Goal: Download file/media

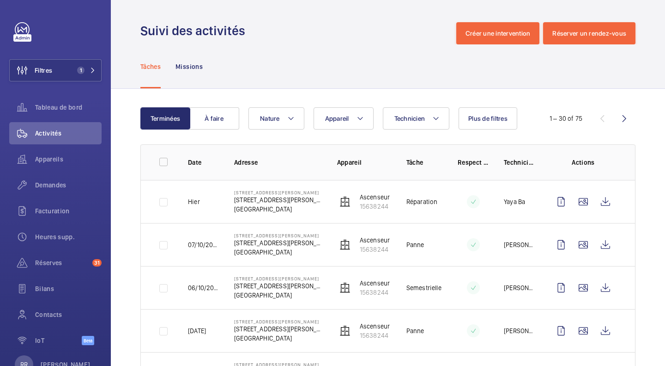
scroll to position [140, 0]
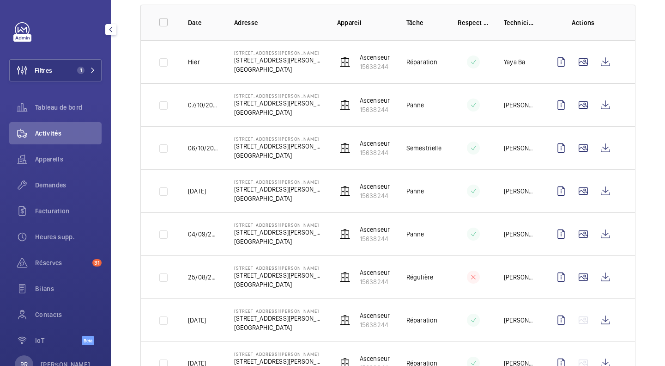
click at [73, 67] on span "1" at bounding box center [78, 70] width 11 height 7
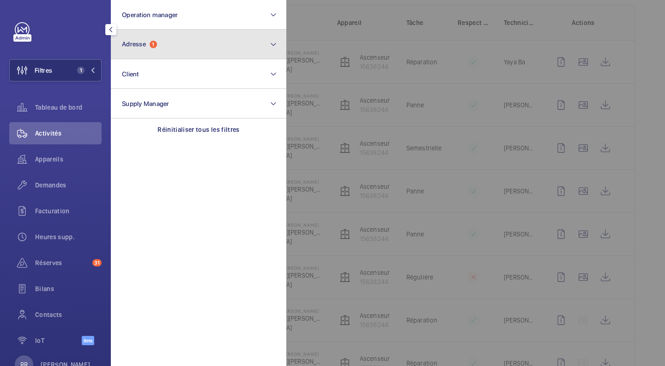
click at [175, 38] on button "Adresse 1" at bounding box center [199, 45] width 176 height 30
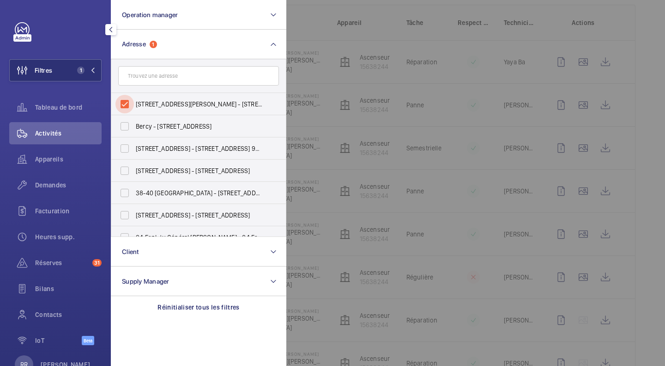
click at [127, 107] on input "[STREET_ADDRESS][PERSON_NAME] - [STREET_ADDRESS][PERSON_NAME]" at bounding box center [125, 104] width 18 height 18
checkbox input "false"
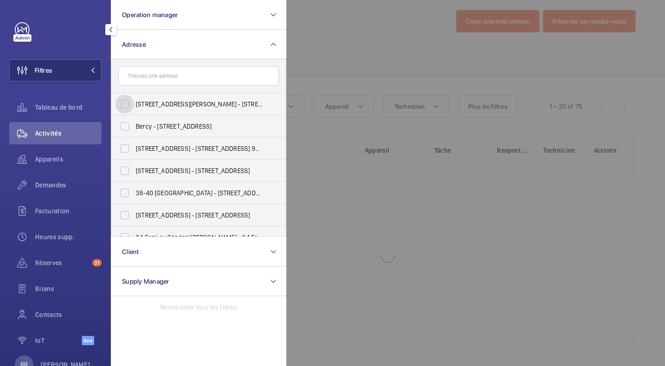
scroll to position [12, 0]
click at [164, 80] on input "text" at bounding box center [198, 75] width 161 height 19
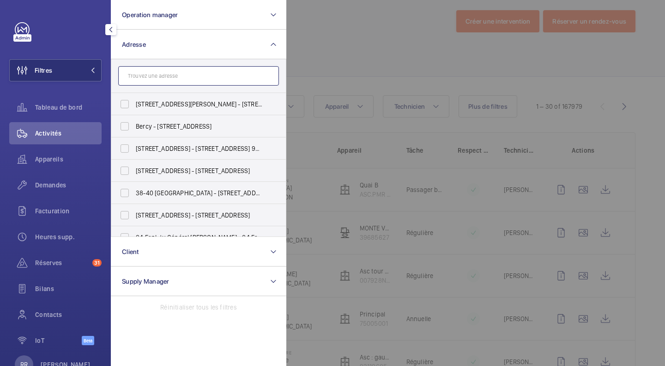
scroll to position [140, 0]
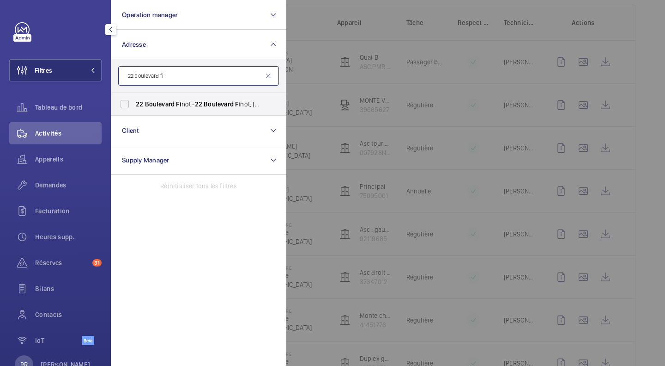
type input "22 boulevard fi"
click at [124, 105] on input "[GEOGRAPHIC_DATA], [GEOGRAPHIC_DATA], [GEOGRAPHIC_DATA] 93200" at bounding box center [125, 104] width 18 height 18
checkbox input "true"
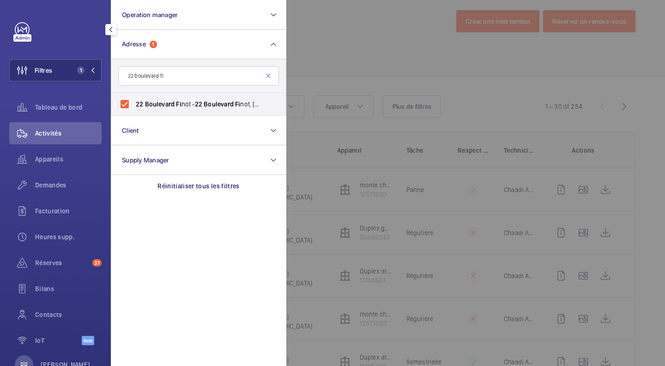
scroll to position [140, 0]
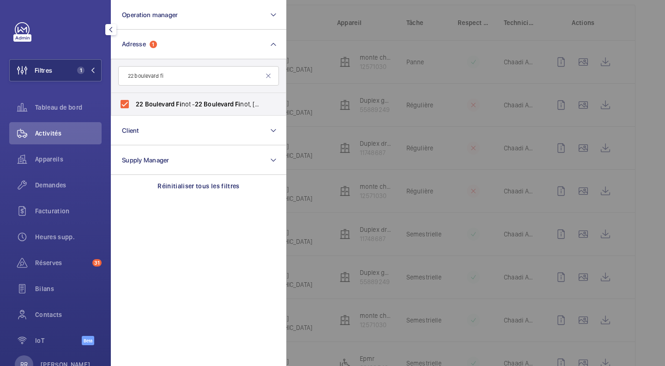
click at [325, 48] on div at bounding box center [619, 183] width 665 height 366
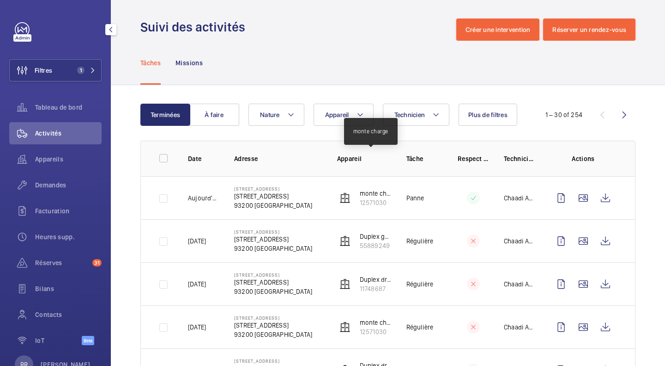
scroll to position [0, 0]
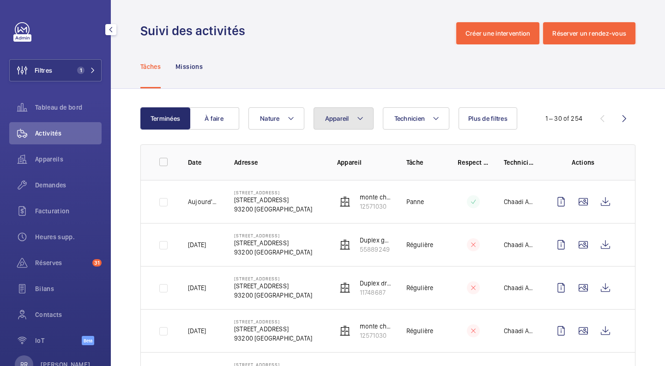
click at [333, 121] on span "Appareil" at bounding box center [337, 118] width 24 height 7
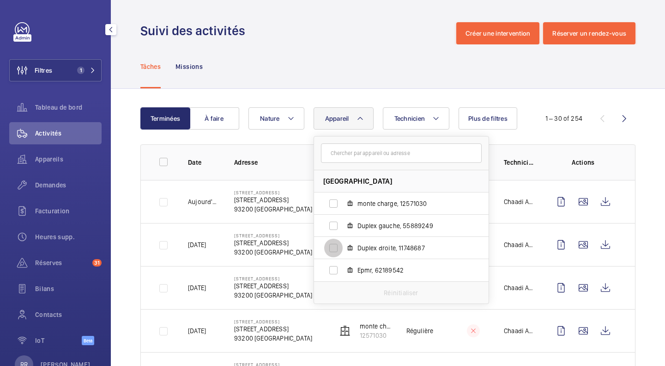
click at [335, 242] on input "Duplex droite, 11748687" at bounding box center [333, 247] width 18 height 18
checkbox input "true"
click at [334, 229] on input "Duplex gauche, 55889249" at bounding box center [333, 225] width 18 height 18
checkbox input "true"
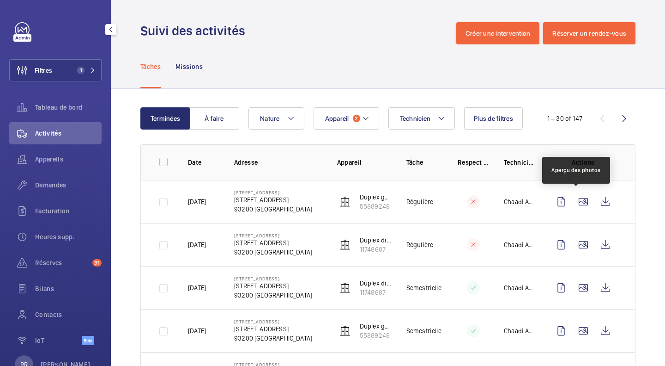
click at [577, 200] on wm-front-icon-button at bounding box center [584, 201] width 22 height 22
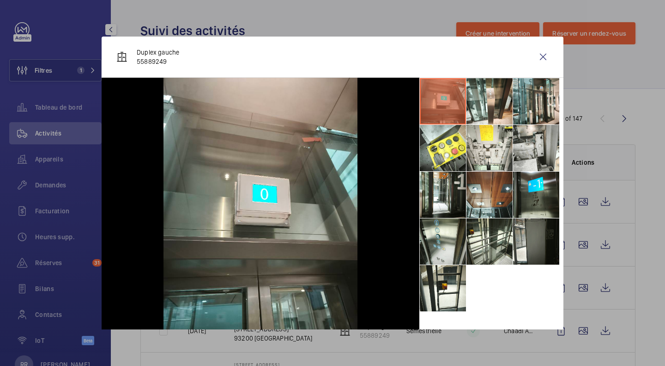
click at [434, 193] on li at bounding box center [443, 194] width 46 height 46
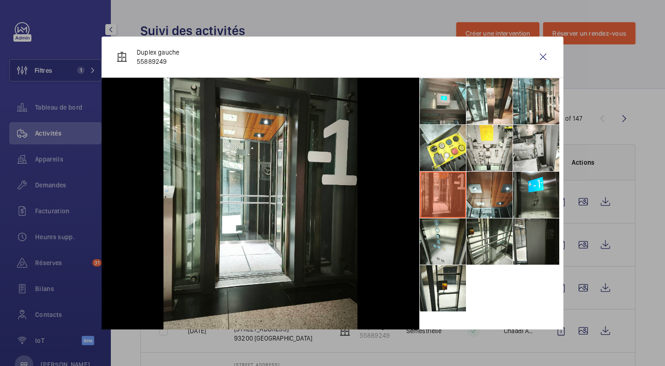
click at [493, 155] on li at bounding box center [490, 148] width 46 height 46
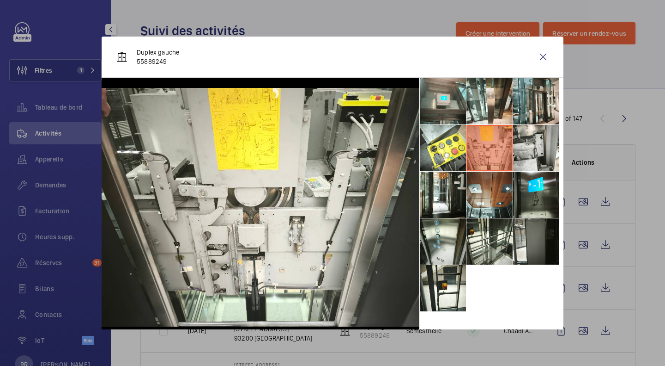
click at [440, 187] on li at bounding box center [443, 194] width 46 height 46
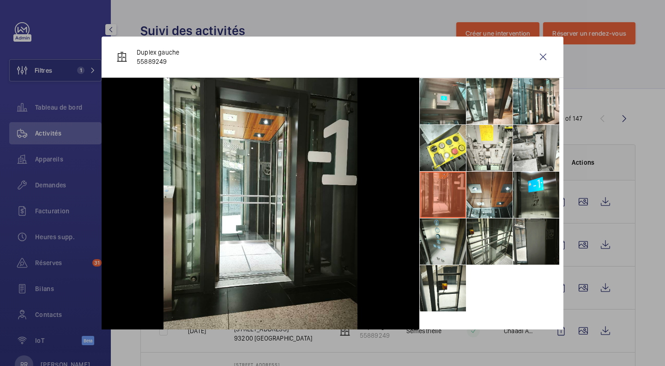
click at [493, 234] on li at bounding box center [490, 241] width 46 height 46
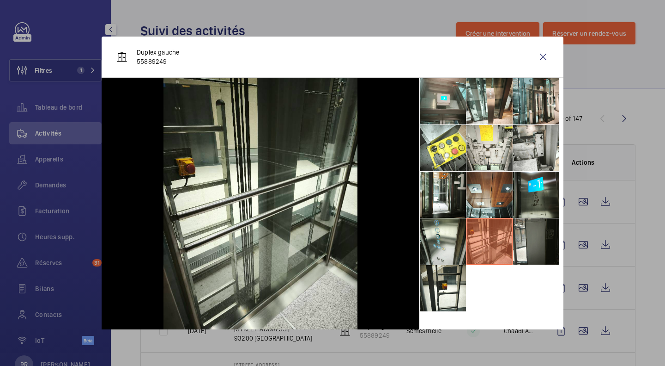
click at [447, 274] on li at bounding box center [443, 288] width 46 height 46
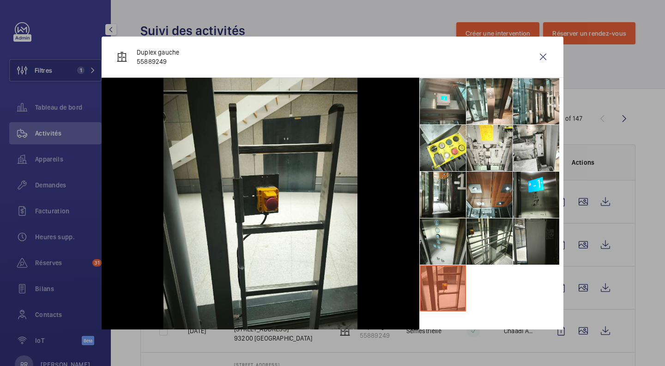
click at [481, 106] on li at bounding box center [490, 101] width 46 height 46
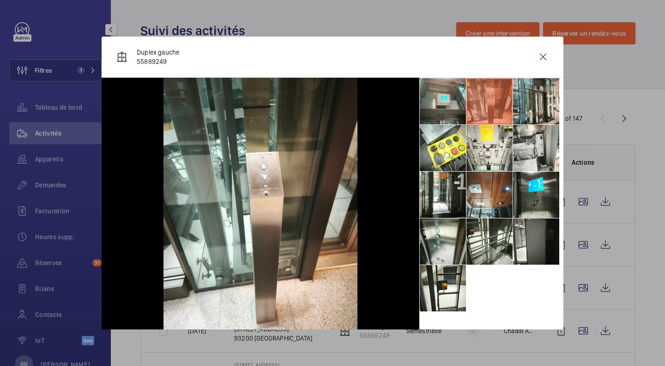
click at [530, 105] on li at bounding box center [536, 101] width 46 height 46
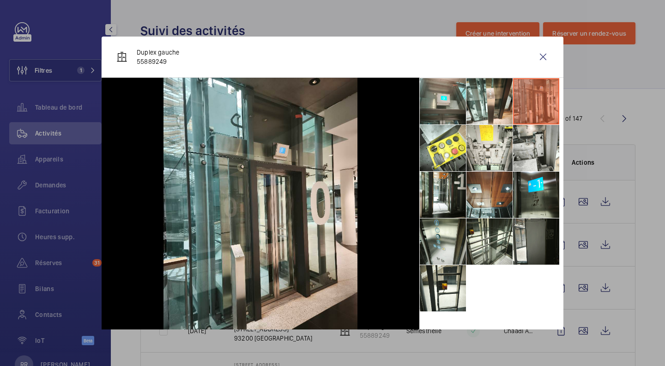
click at [539, 60] on wm-front-icon-button at bounding box center [543, 57] width 22 height 22
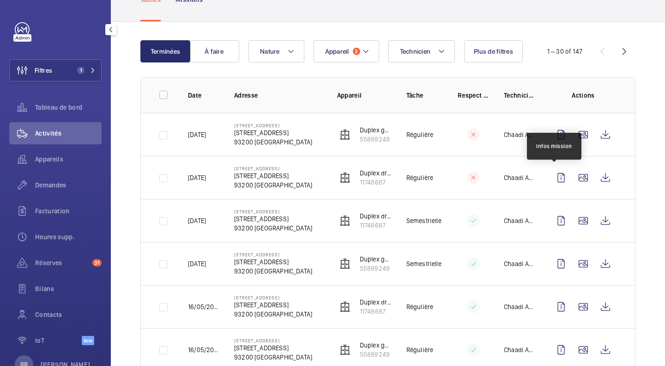
scroll to position [122, 0]
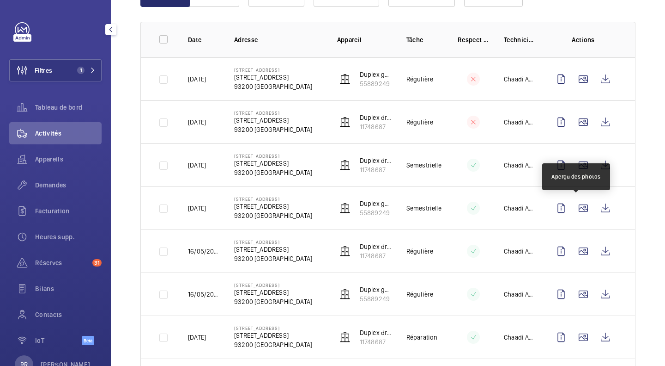
click at [580, 207] on wm-front-icon-button at bounding box center [584, 208] width 22 height 22
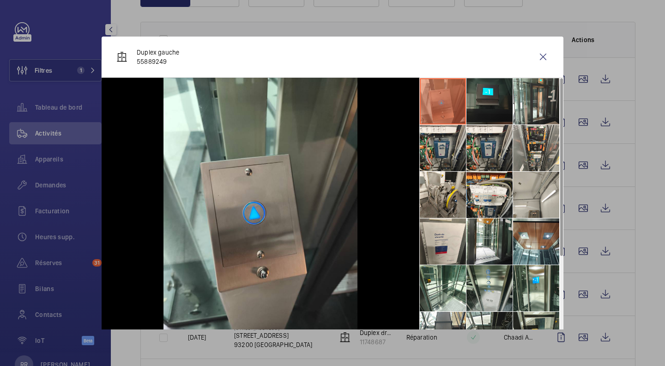
click at [437, 188] on li at bounding box center [443, 194] width 46 height 46
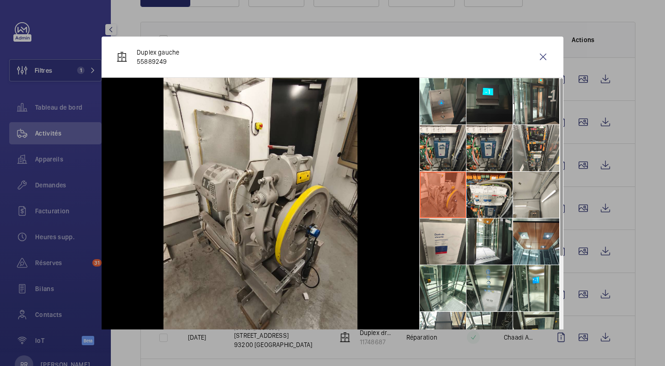
click at [494, 203] on li at bounding box center [490, 194] width 46 height 46
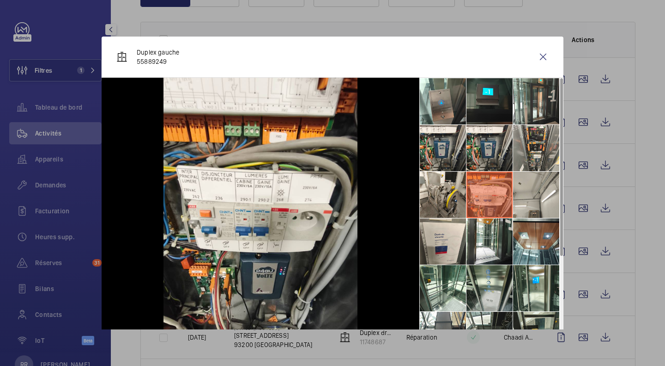
click at [518, 241] on li at bounding box center [536, 241] width 46 height 46
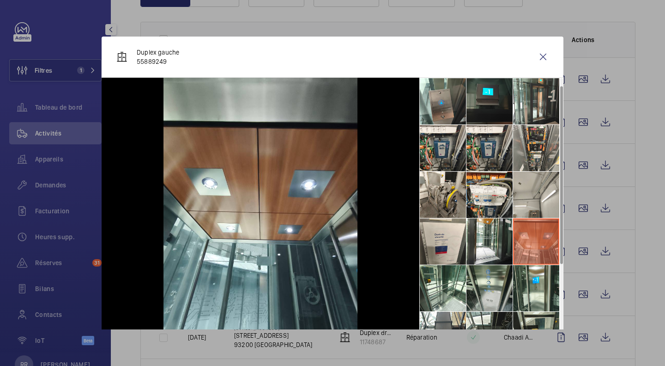
scroll to position [115, 0]
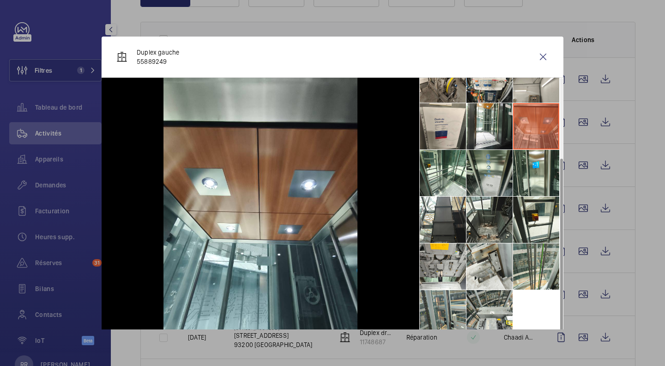
click at [478, 261] on li at bounding box center [490, 266] width 46 height 46
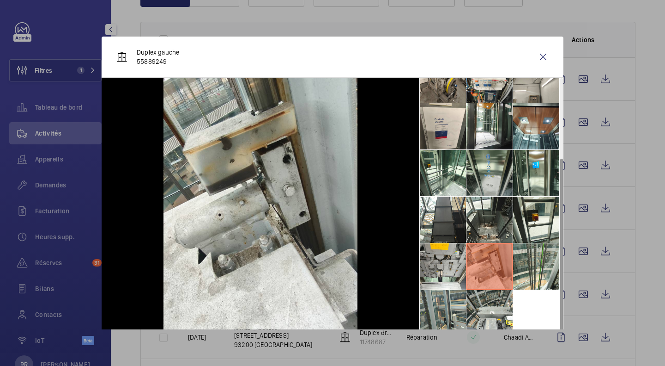
click at [478, 305] on li at bounding box center [490, 313] width 46 height 46
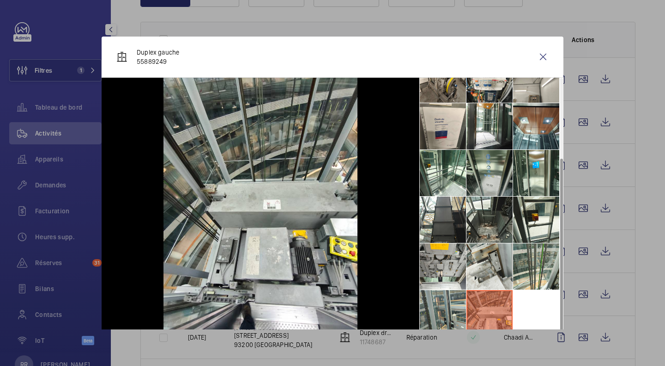
click at [538, 55] on wm-front-icon-button at bounding box center [543, 57] width 22 height 22
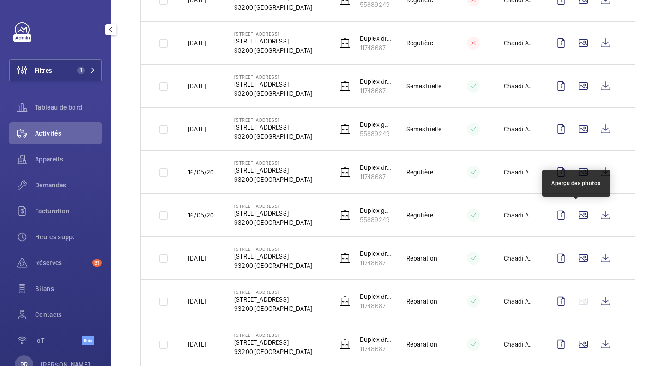
click at [573, 220] on wm-front-icon-button at bounding box center [584, 215] width 22 height 22
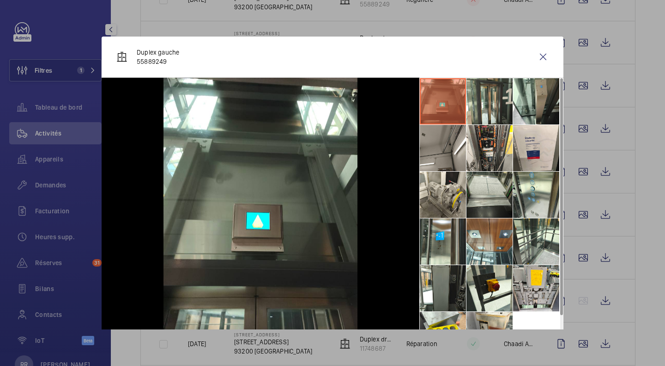
scroll to position [22, 0]
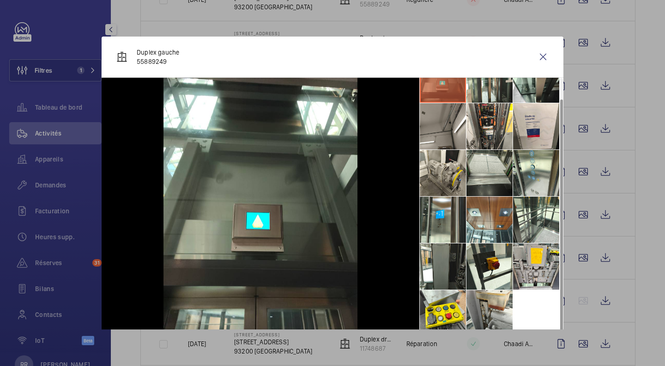
click at [520, 262] on li at bounding box center [536, 266] width 46 height 46
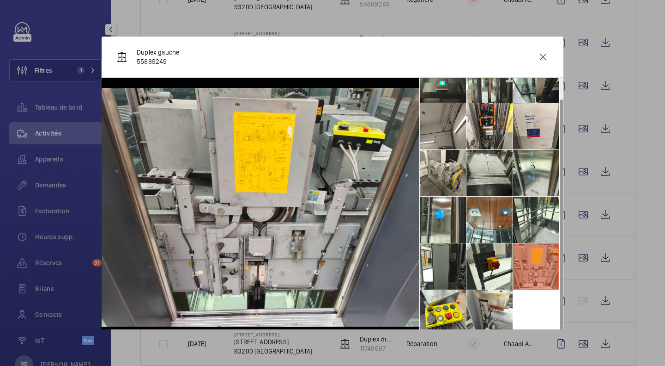
click at [540, 185] on li at bounding box center [536, 173] width 46 height 46
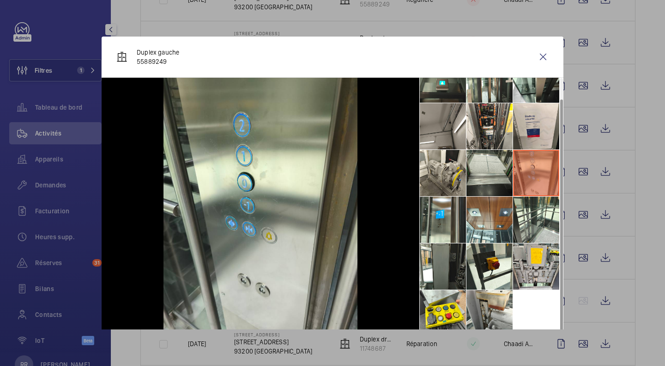
click at [445, 311] on li at bounding box center [443, 313] width 46 height 46
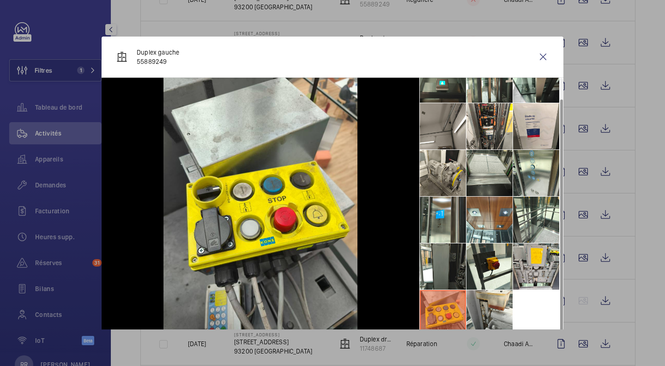
click at [492, 308] on li at bounding box center [490, 313] width 46 height 46
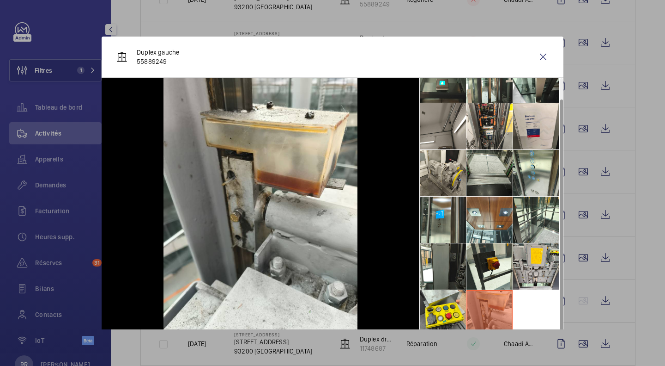
click at [537, 55] on wm-front-icon-button at bounding box center [543, 57] width 22 height 22
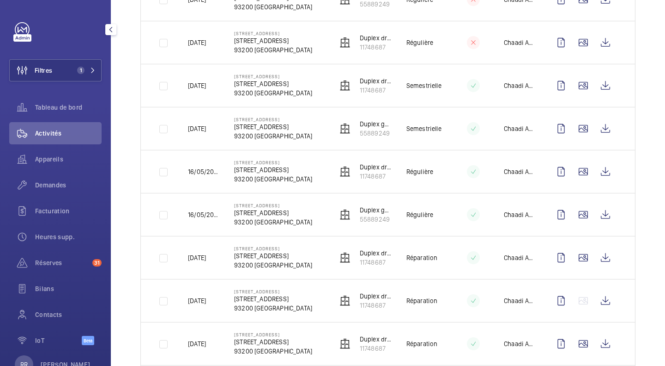
scroll to position [296, 0]
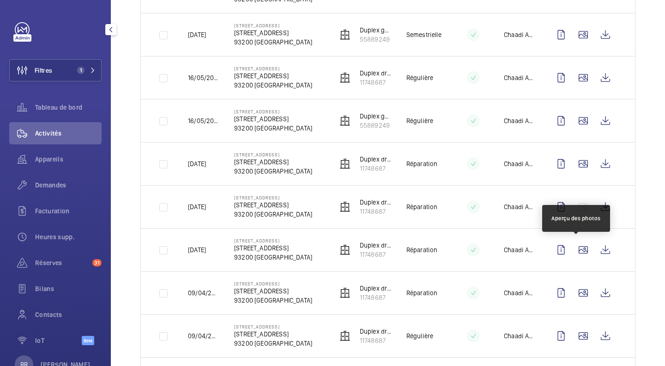
click at [577, 250] on wm-front-icon-button at bounding box center [584, 249] width 22 height 22
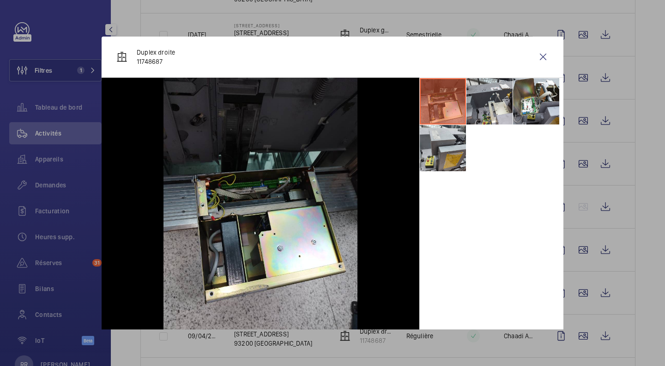
click at [421, 152] on li at bounding box center [443, 148] width 46 height 46
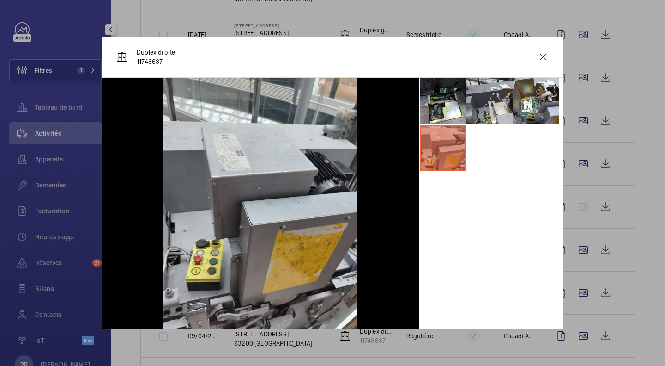
click at [451, 108] on li at bounding box center [443, 101] width 46 height 46
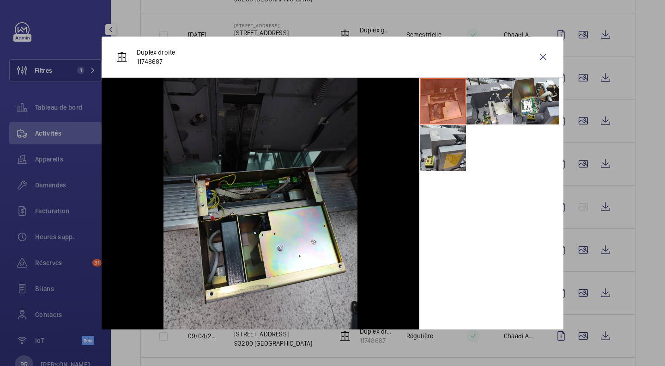
click at [513, 95] on li at bounding box center [536, 101] width 46 height 46
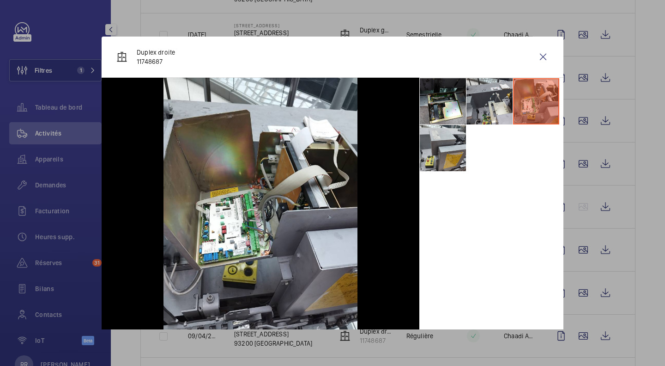
click at [538, 56] on wm-front-icon-button at bounding box center [543, 57] width 22 height 22
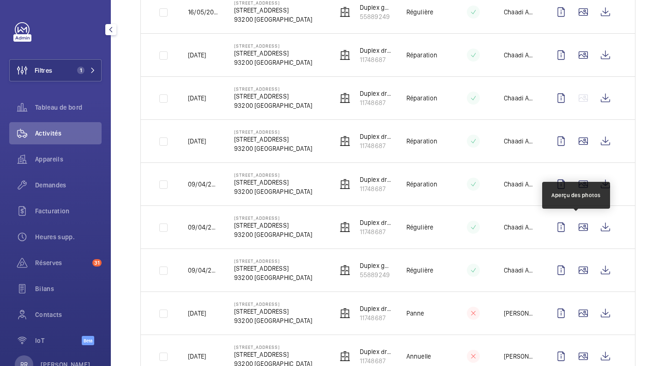
scroll to position [405, 0]
click at [579, 228] on wm-front-icon-button at bounding box center [584, 226] width 22 height 22
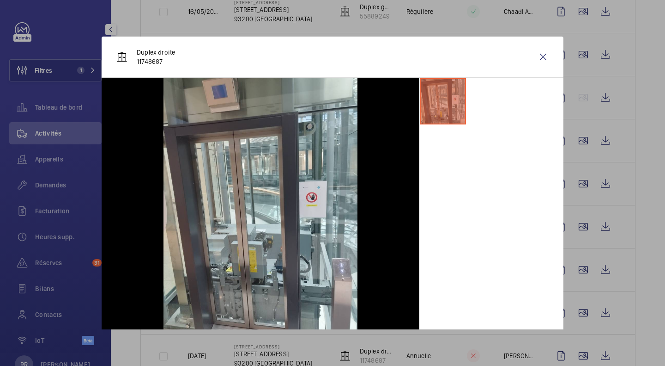
click at [576, 268] on div at bounding box center [332, 183] width 665 height 366
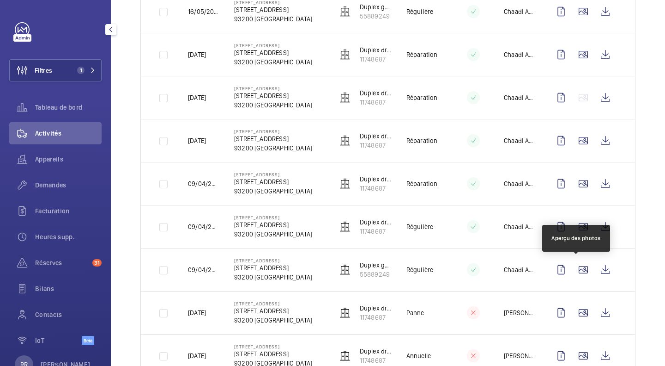
click at [576, 268] on wm-front-icon-button at bounding box center [584, 269] width 22 height 22
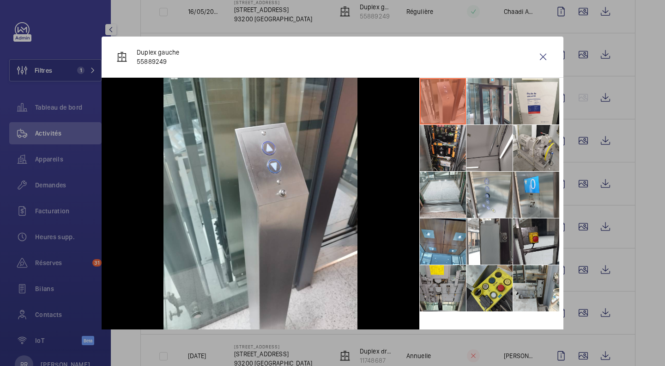
click at [488, 256] on li at bounding box center [490, 241] width 46 height 46
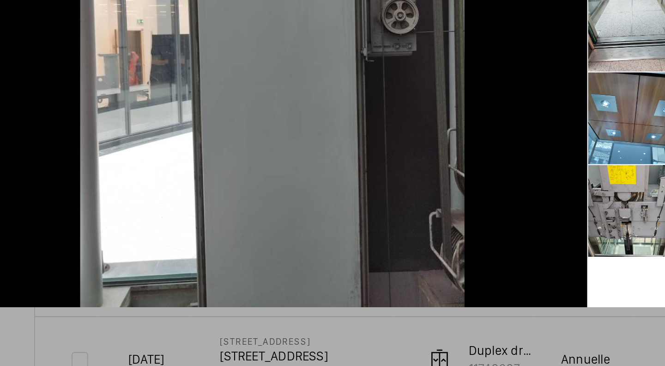
scroll to position [0, 0]
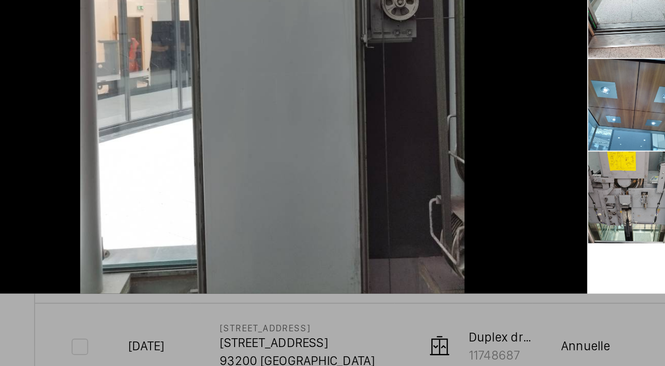
click at [437, 286] on li at bounding box center [443, 280] width 46 height 46
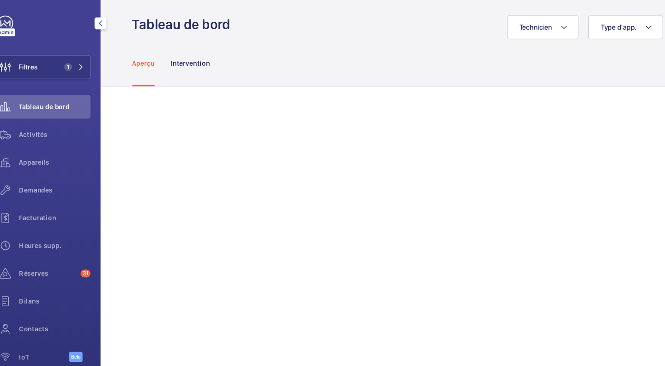
click at [55, 72] on button "Filtres 1" at bounding box center [55, 70] width 92 height 22
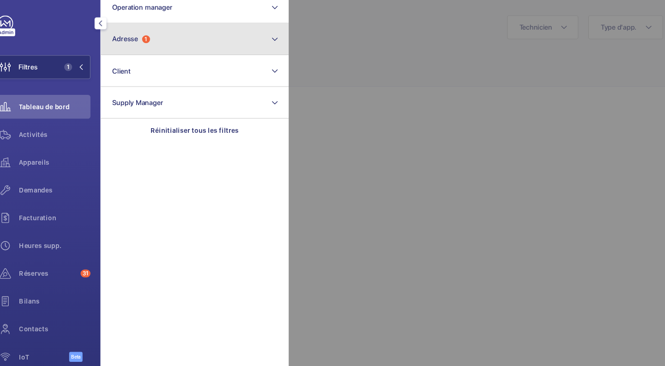
click at [174, 43] on button "Adresse 1" at bounding box center [199, 45] width 176 height 30
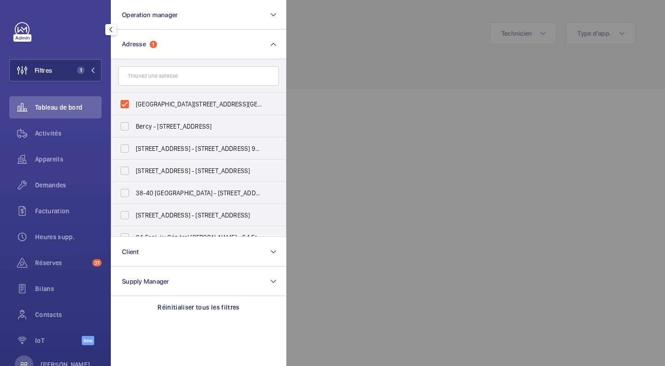
click at [66, 135] on span "Activités" at bounding box center [68, 132] width 67 height 9
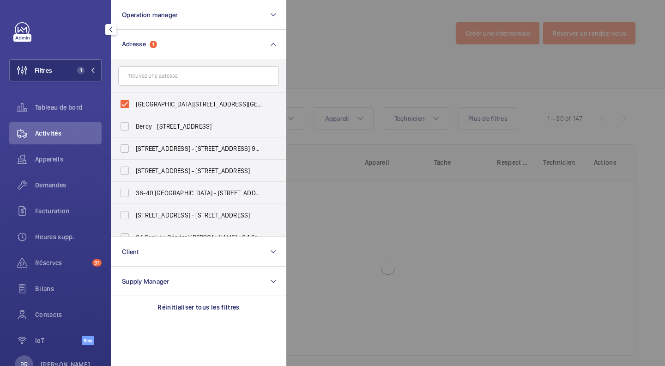
click at [314, 53] on div at bounding box center [619, 183] width 665 height 366
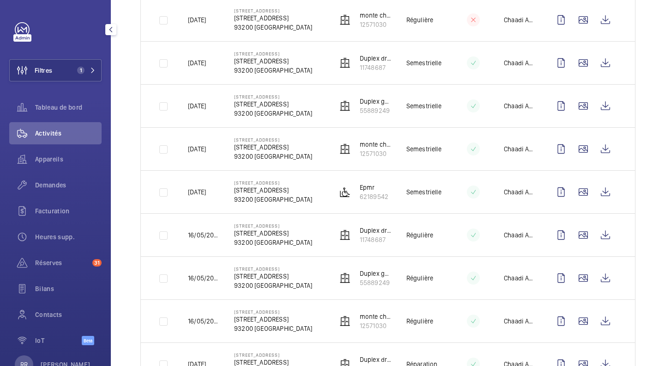
scroll to position [311, 0]
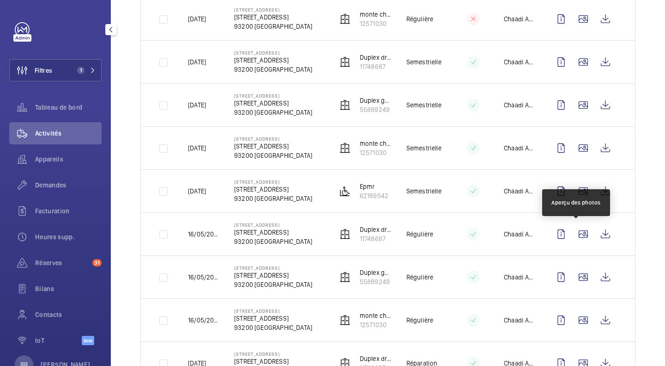
click at [573, 235] on wm-front-icon-button at bounding box center [584, 234] width 22 height 22
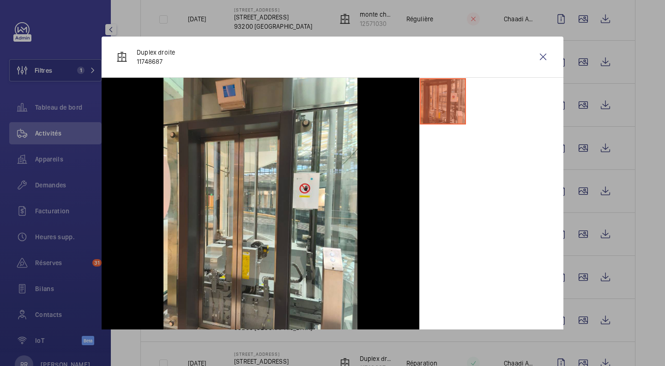
click at [536, 58] on wm-front-icon-button at bounding box center [543, 57] width 22 height 22
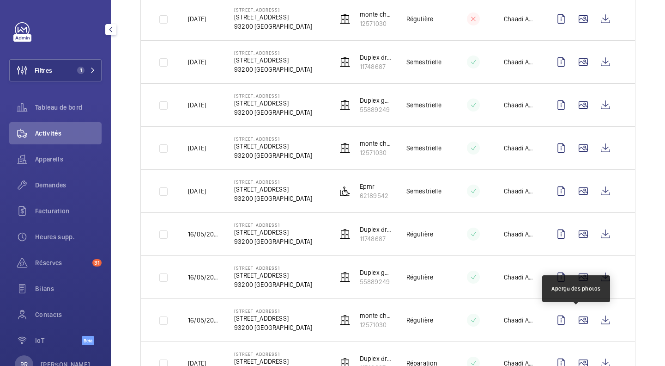
click at [581, 310] on wm-front-icon-button at bounding box center [584, 320] width 22 height 22
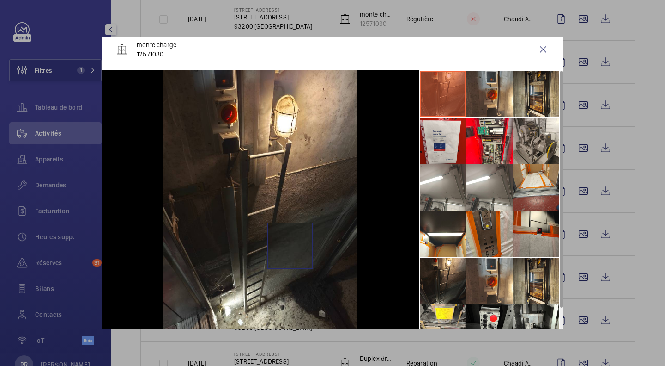
scroll to position [7, 0]
click at [533, 48] on wm-front-icon-button at bounding box center [543, 49] width 22 height 22
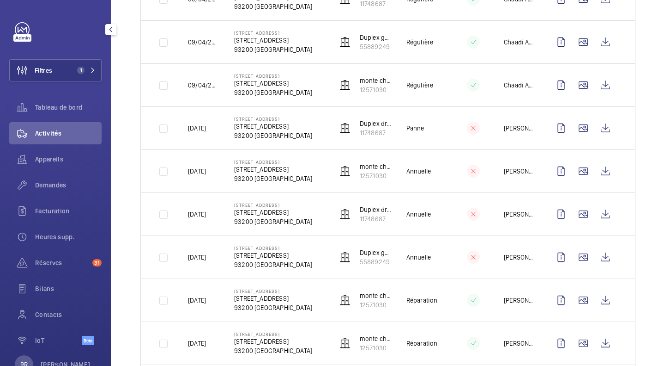
scroll to position [1126, 0]
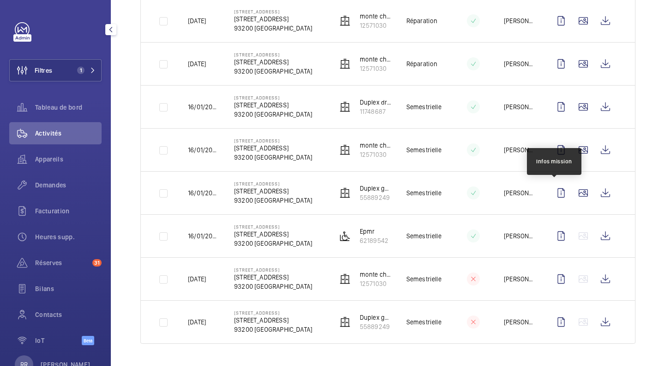
click at [579, 197] on wm-front-icon-button at bounding box center [584, 193] width 22 height 22
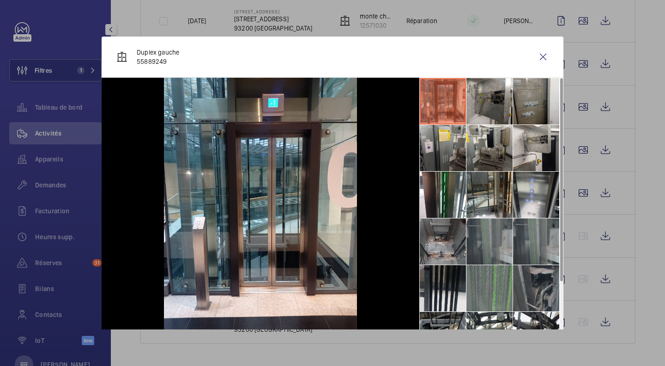
click at [495, 274] on li at bounding box center [490, 288] width 46 height 46
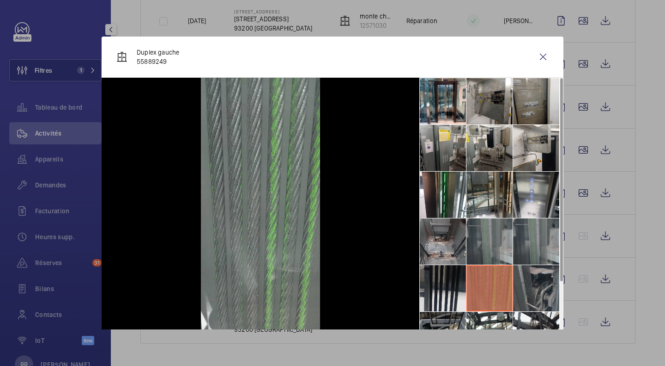
click at [544, 298] on li at bounding box center [536, 288] width 46 height 46
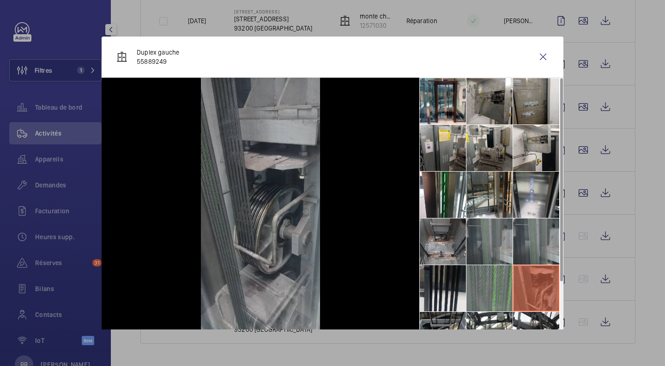
click at [527, 246] on li at bounding box center [536, 241] width 46 height 46
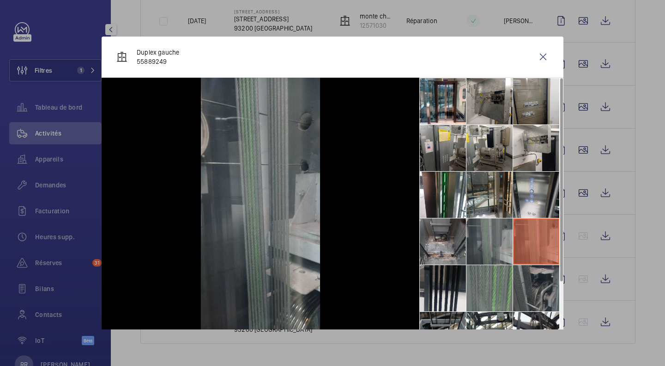
click at [477, 153] on li at bounding box center [490, 148] width 46 height 46
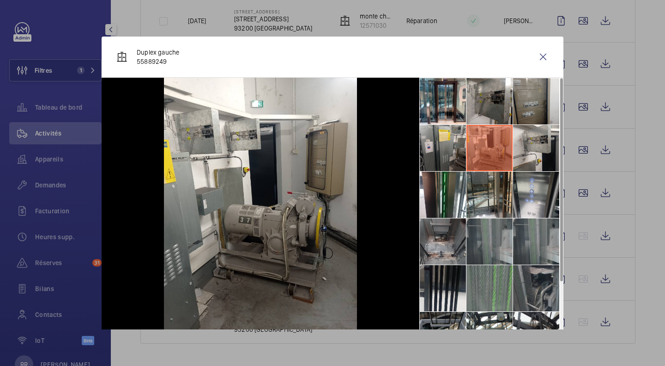
click at [486, 108] on li at bounding box center [490, 101] width 46 height 46
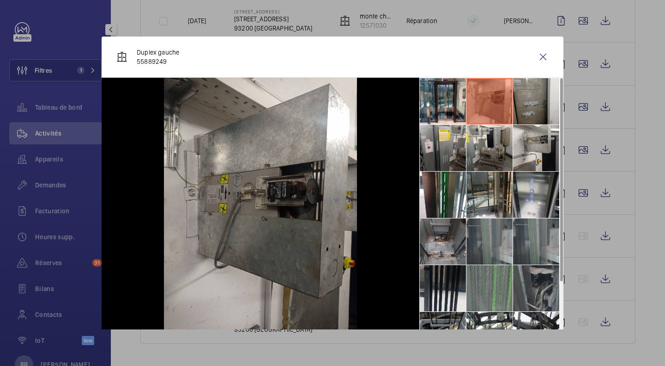
click at [526, 116] on li at bounding box center [536, 101] width 46 height 46
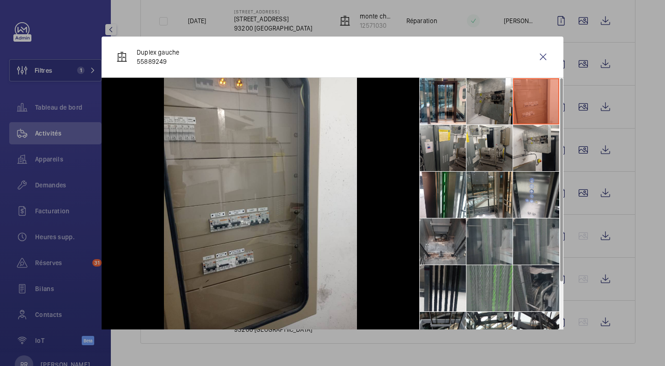
click at [400, 146] on div at bounding box center [261, 207] width 318 height 259
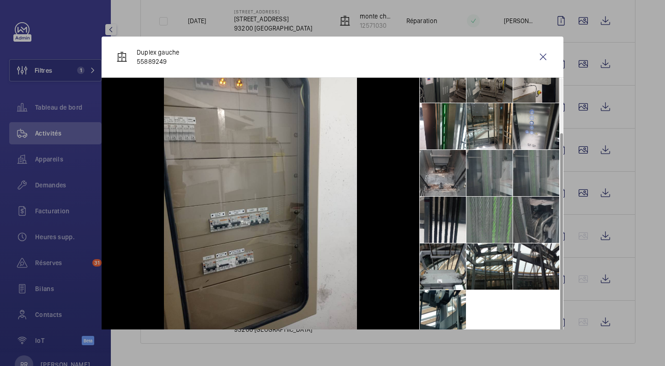
click at [483, 254] on li at bounding box center [490, 266] width 46 height 46
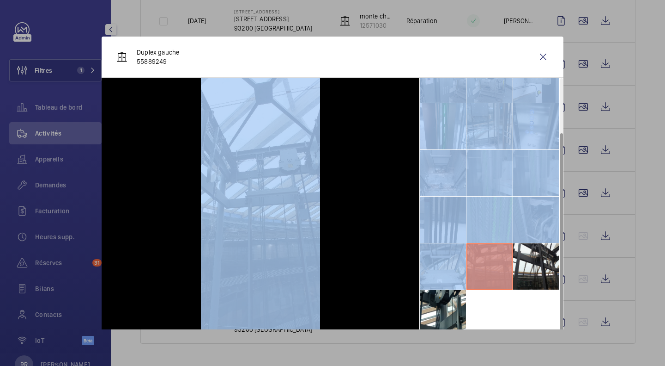
drag, startPoint x: 483, startPoint y: 254, endPoint x: 360, endPoint y: 196, distance: 135.6
click at [360, 196] on div at bounding box center [333, 207] width 462 height 259
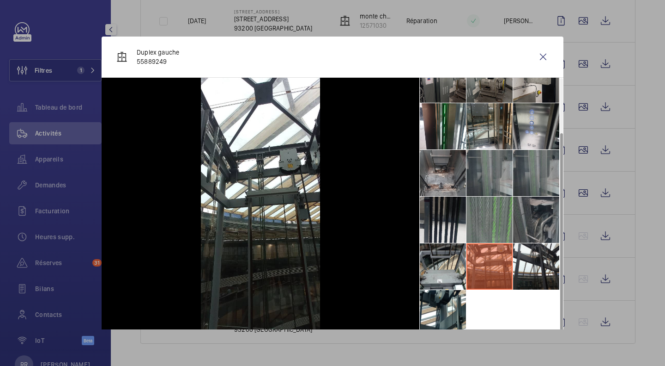
click at [538, 54] on wm-front-icon-button at bounding box center [543, 57] width 22 height 22
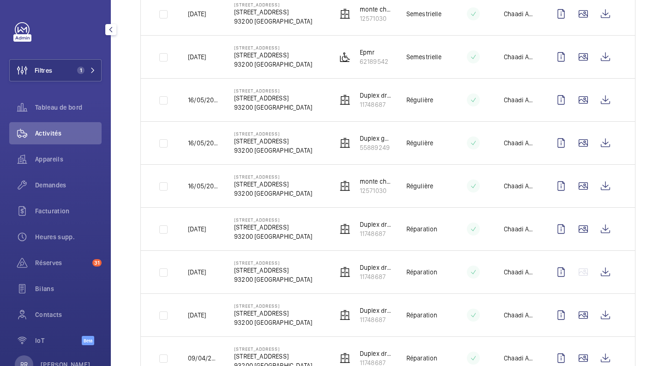
scroll to position [0, 0]
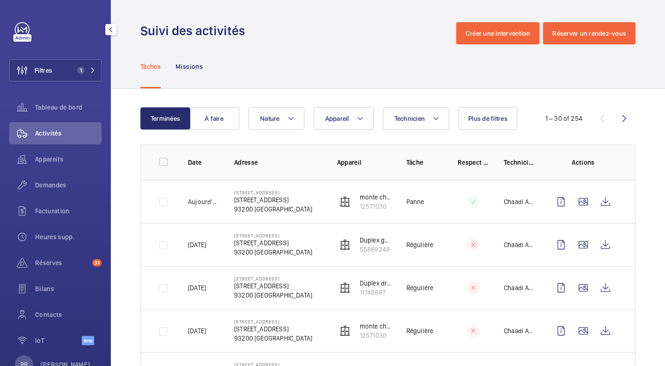
click at [335, 115] on span "Appareil" at bounding box center [337, 118] width 24 height 7
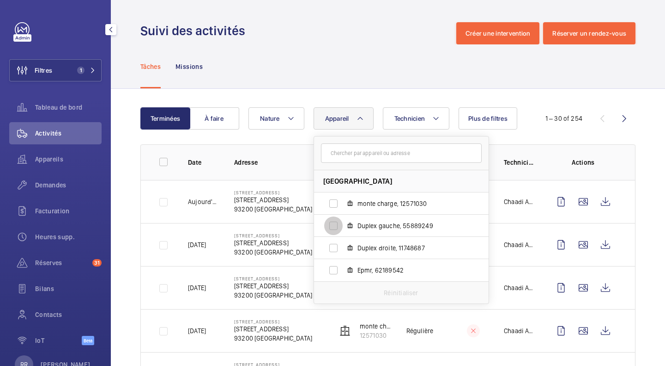
click at [329, 223] on input "Duplex gauche, 55889249" at bounding box center [333, 225] width 18 height 18
checkbox input "true"
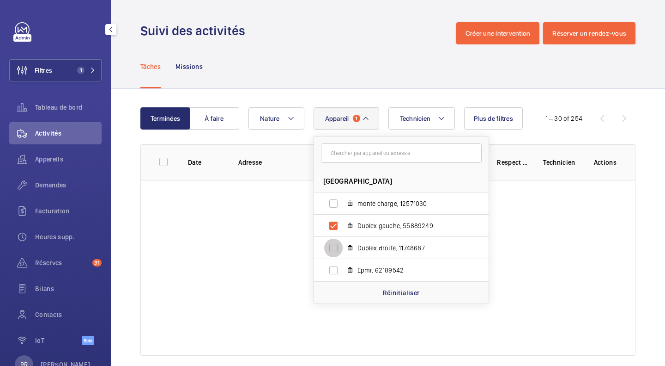
click at [332, 246] on input "Duplex droite, 11748687" at bounding box center [333, 247] width 18 height 18
checkbox input "true"
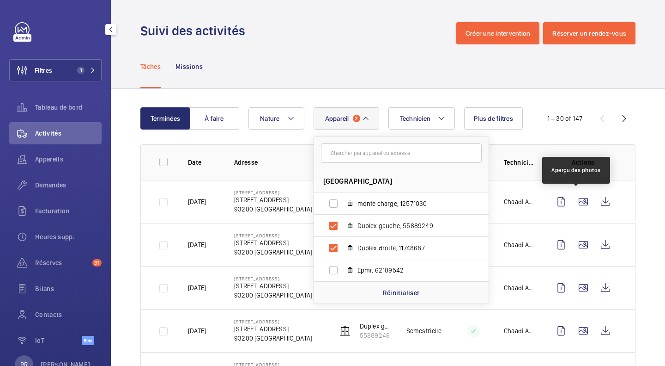
click at [577, 203] on wm-front-icon-button at bounding box center [584, 201] width 22 height 22
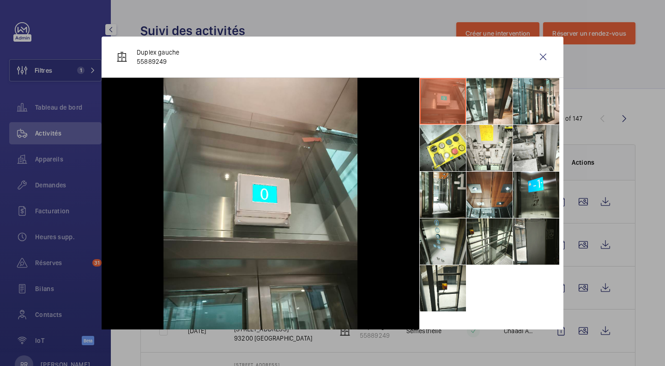
click at [450, 177] on li at bounding box center [443, 194] width 46 height 46
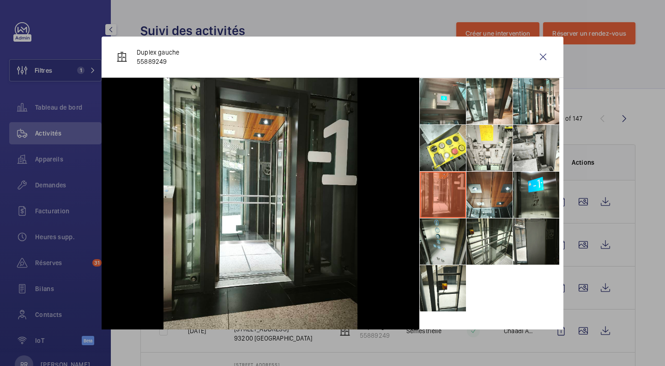
click at [494, 97] on li at bounding box center [490, 101] width 46 height 46
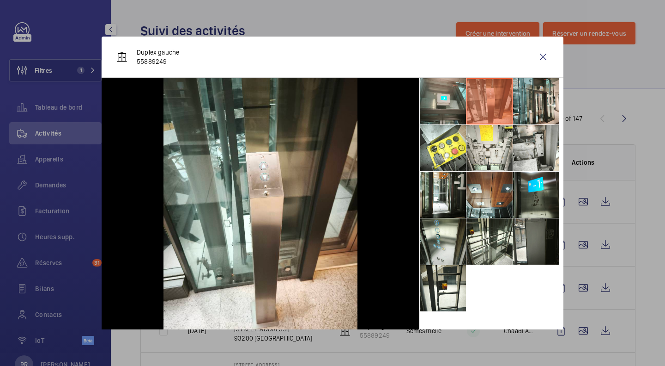
click at [536, 96] on li at bounding box center [536, 101] width 46 height 46
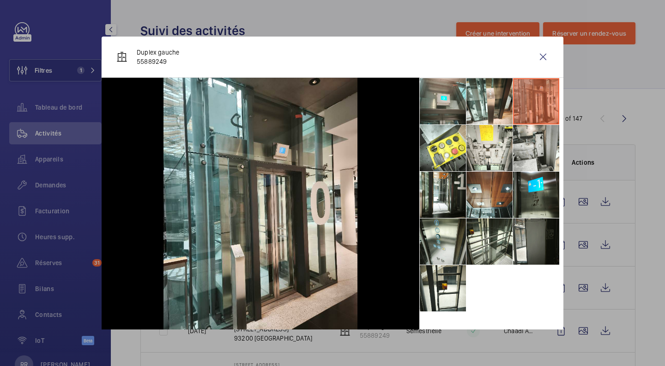
click at [538, 56] on wm-front-icon-button at bounding box center [543, 57] width 22 height 22
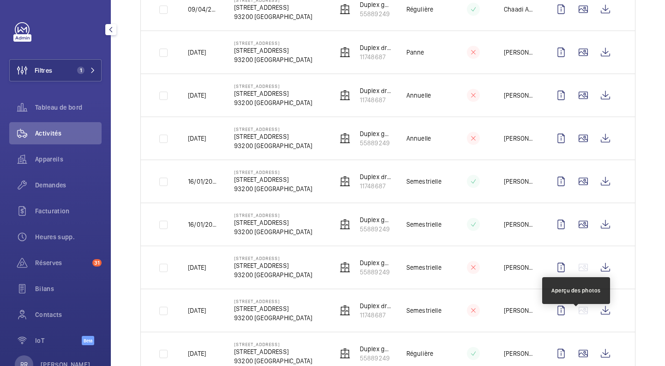
scroll to position [1126, 0]
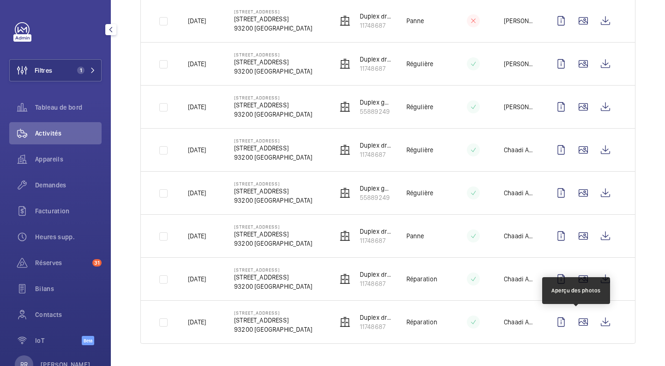
click at [580, 323] on wm-front-icon-button at bounding box center [584, 322] width 22 height 22
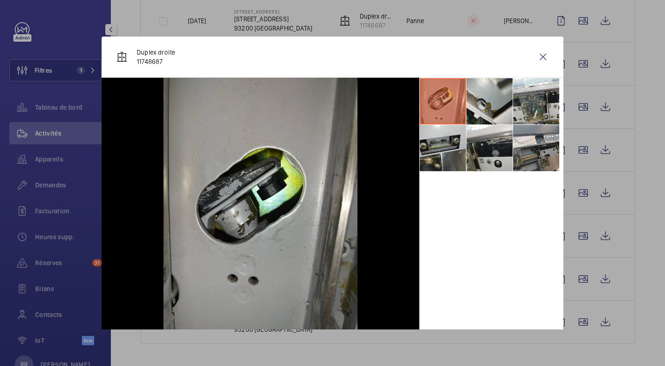
click at [492, 152] on li at bounding box center [490, 148] width 46 height 46
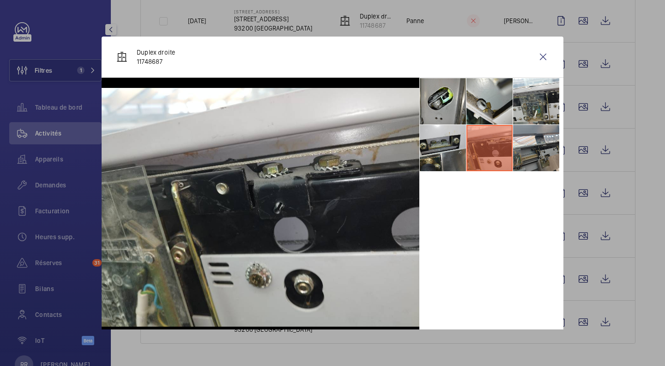
click at [536, 156] on li at bounding box center [536, 148] width 46 height 46
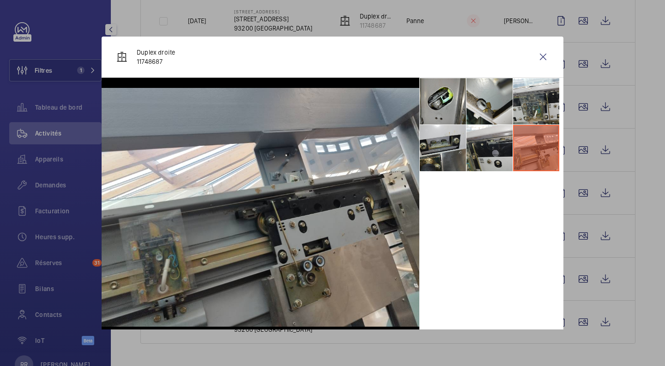
click at [523, 98] on li at bounding box center [536, 101] width 46 height 46
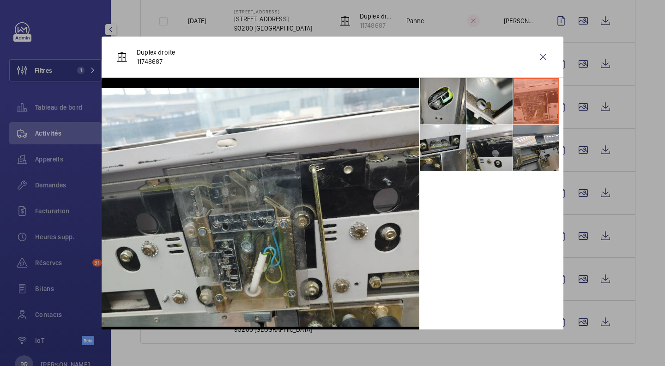
click at [469, 97] on li at bounding box center [490, 101] width 46 height 46
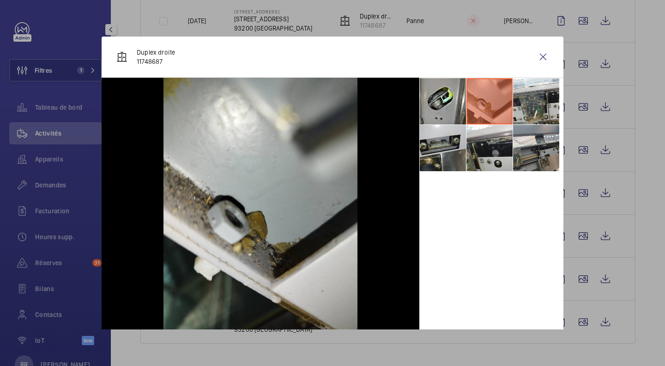
click at [428, 101] on li at bounding box center [443, 101] width 46 height 46
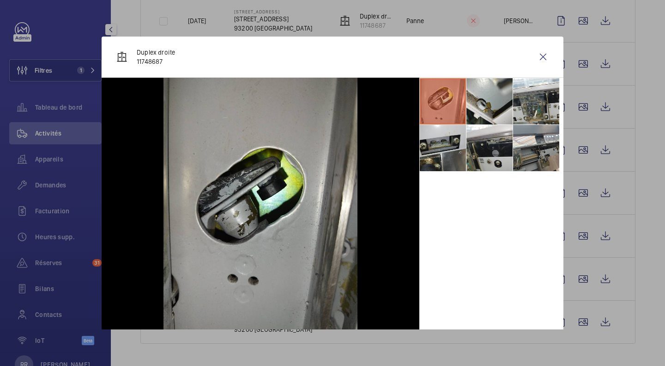
click at [538, 59] on wm-front-icon-button at bounding box center [543, 57] width 22 height 22
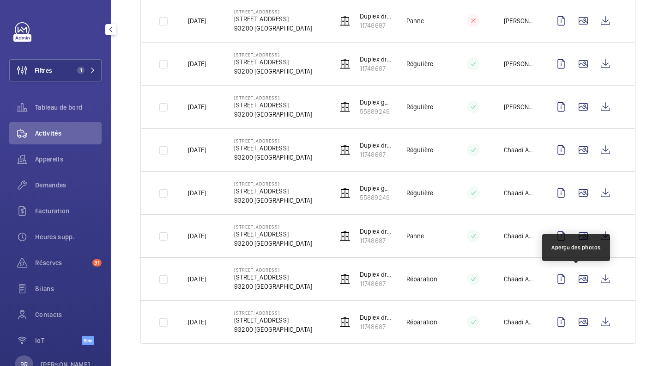
click at [576, 282] on wm-front-icon-button at bounding box center [584, 279] width 22 height 22
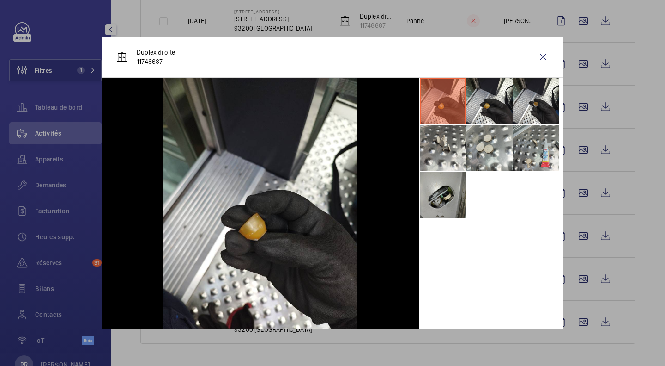
click at [537, 61] on wm-front-icon-button at bounding box center [543, 57] width 22 height 22
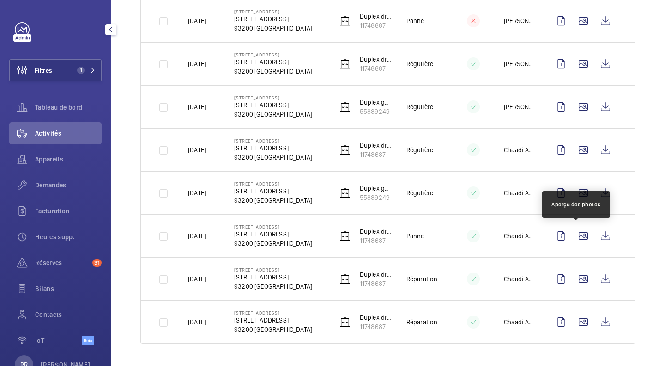
click at [578, 230] on wm-front-icon-button at bounding box center [584, 236] width 22 height 22
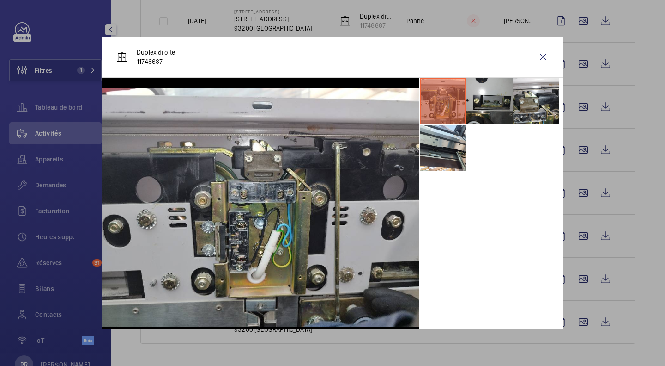
click at [485, 106] on li at bounding box center [490, 101] width 46 height 46
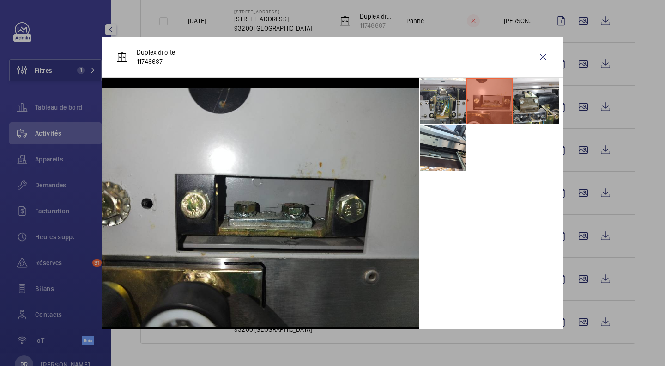
click at [535, 56] on wm-front-icon-button at bounding box center [543, 57] width 22 height 22
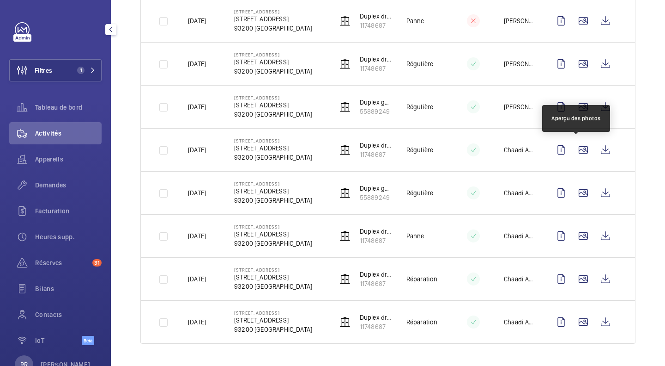
click at [578, 145] on wm-front-icon-button at bounding box center [584, 150] width 22 height 22
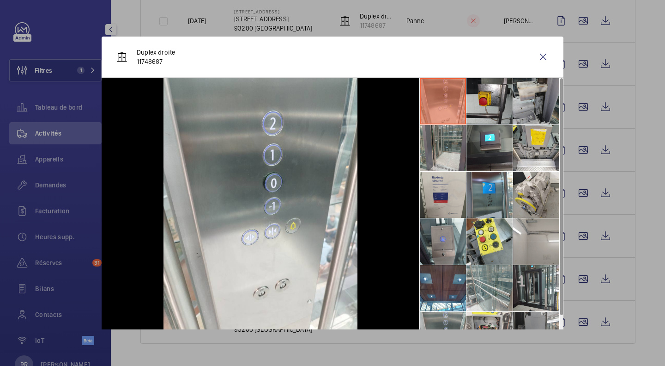
click at [425, 234] on li at bounding box center [443, 241] width 46 height 46
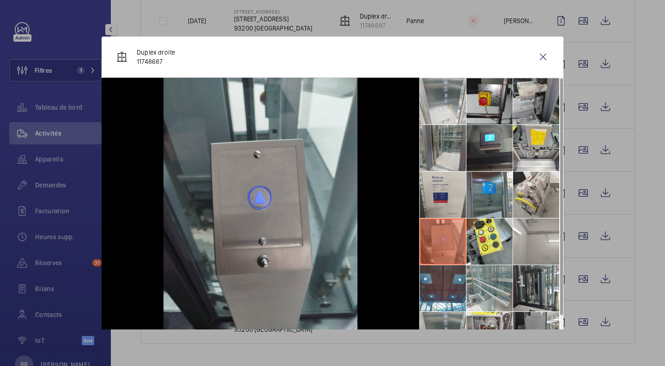
click at [485, 188] on li at bounding box center [490, 194] width 46 height 46
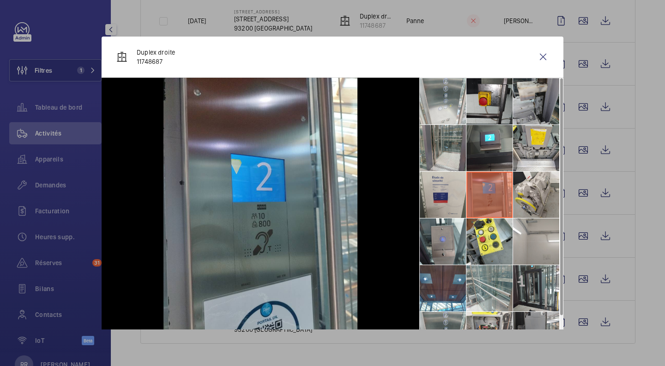
click at [526, 142] on li at bounding box center [536, 148] width 46 height 46
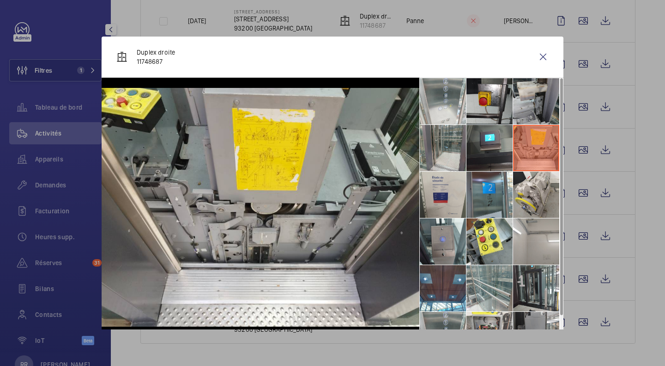
click at [488, 146] on li at bounding box center [490, 148] width 46 height 46
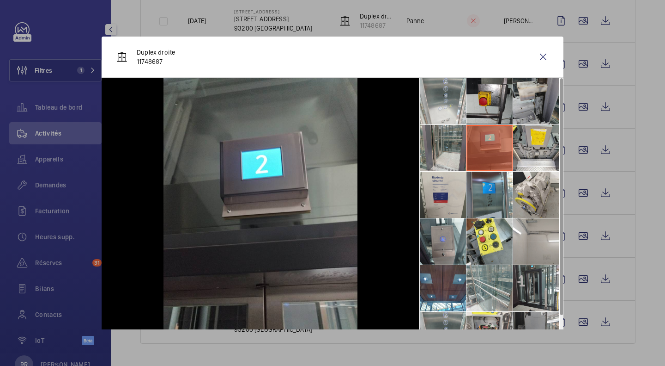
click at [430, 149] on li at bounding box center [443, 148] width 46 height 46
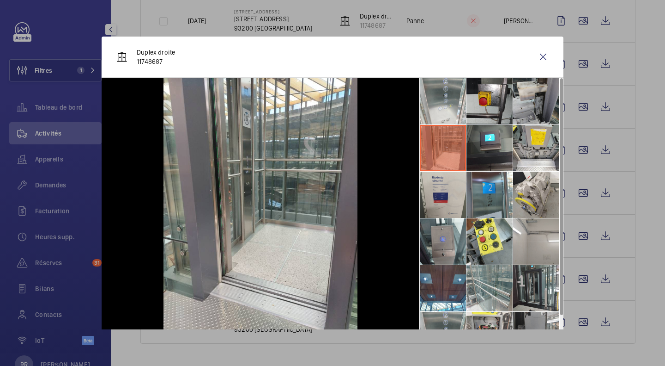
click at [503, 94] on li at bounding box center [490, 101] width 46 height 46
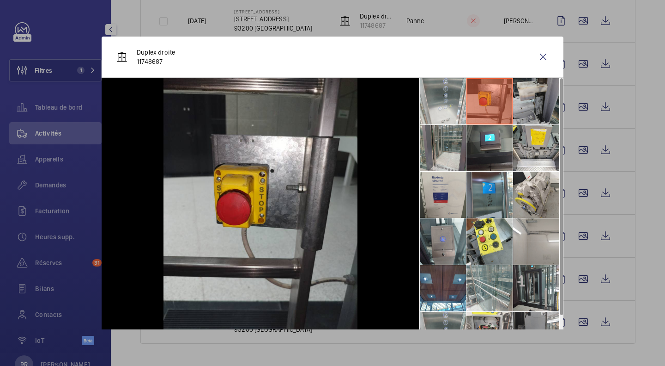
click at [471, 99] on li at bounding box center [490, 101] width 46 height 46
click at [467, 99] on li at bounding box center [490, 101] width 46 height 46
click at [425, 99] on li at bounding box center [443, 101] width 46 height 46
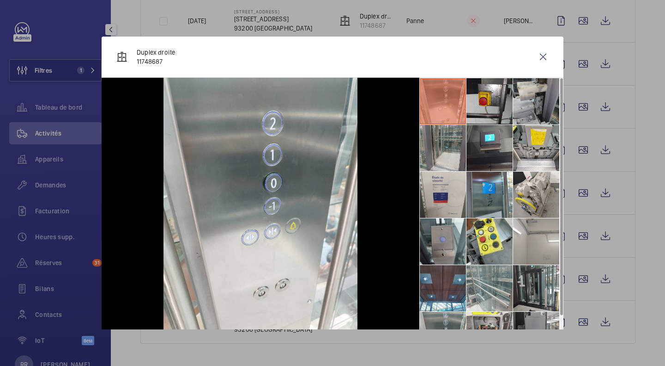
click at [532, 61] on wm-front-icon-button at bounding box center [543, 57] width 22 height 22
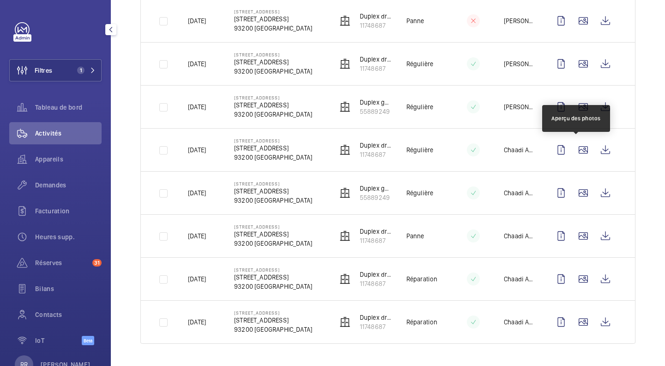
click at [574, 150] on wm-front-icon-button at bounding box center [584, 150] width 22 height 22
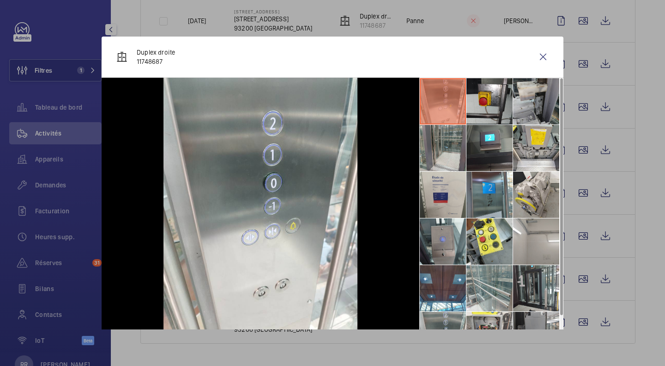
click at [576, 104] on div at bounding box center [332, 183] width 665 height 366
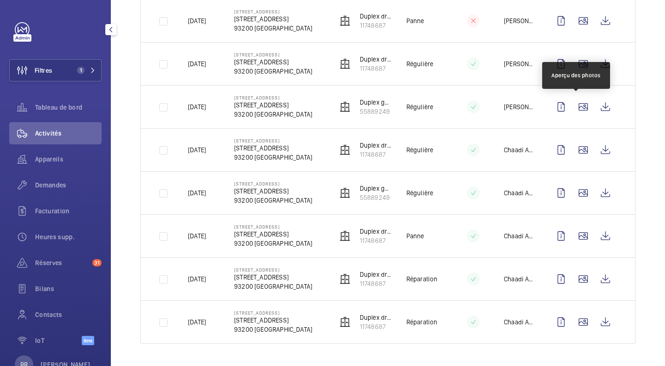
click at [576, 104] on wm-front-icon-button at bounding box center [584, 107] width 22 height 22
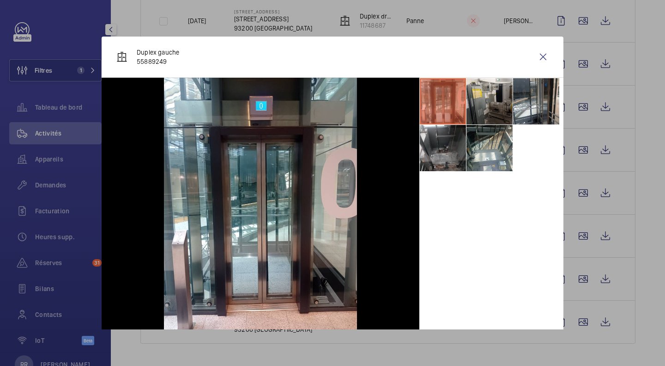
click at [490, 159] on li at bounding box center [490, 148] width 46 height 46
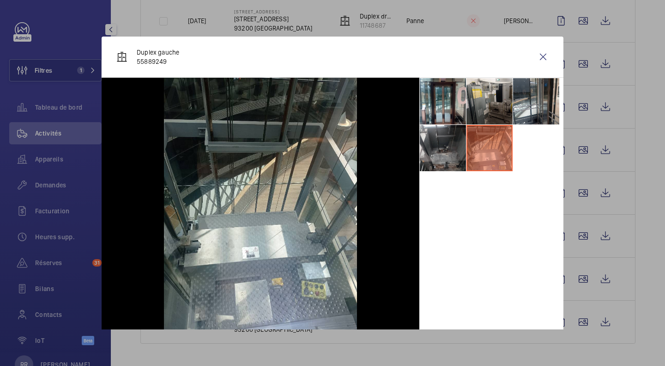
click at [479, 100] on li at bounding box center [490, 101] width 46 height 46
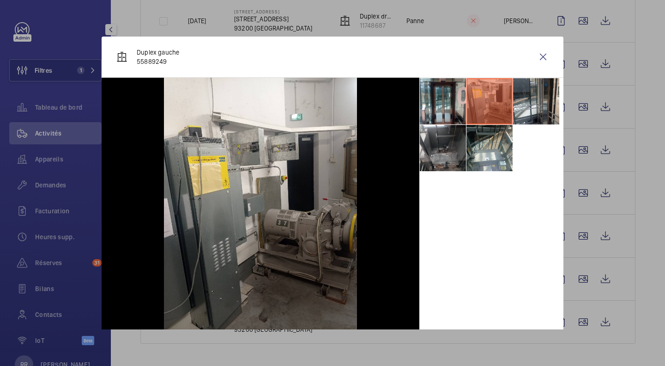
click at [535, 65] on wm-front-icon-button at bounding box center [543, 57] width 22 height 22
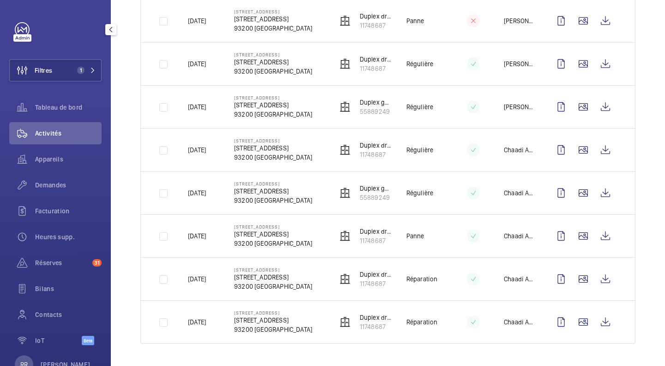
scroll to position [971, 0]
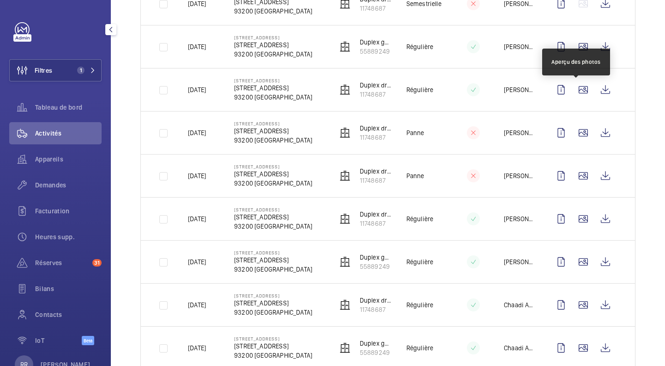
click at [575, 91] on wm-front-icon-button at bounding box center [584, 90] width 22 height 22
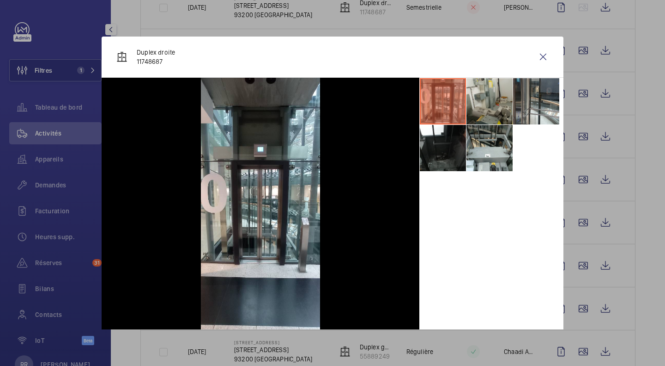
click at [445, 142] on li at bounding box center [443, 148] width 46 height 46
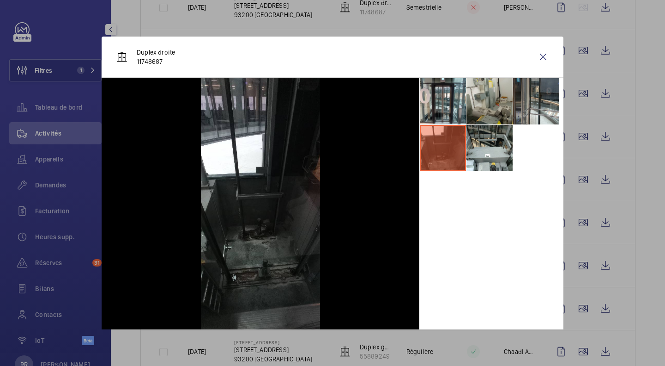
click at [496, 146] on li at bounding box center [490, 148] width 46 height 46
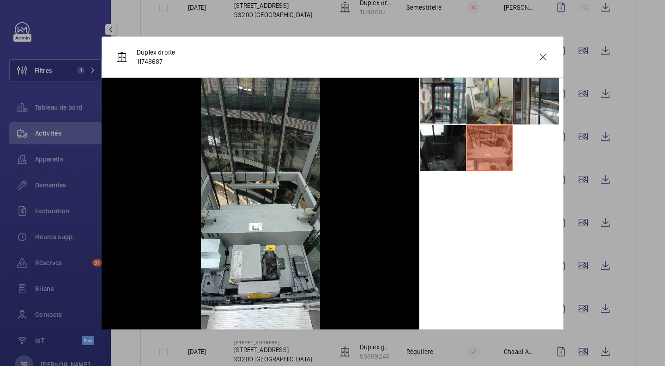
click at [443, 106] on li at bounding box center [443, 101] width 46 height 46
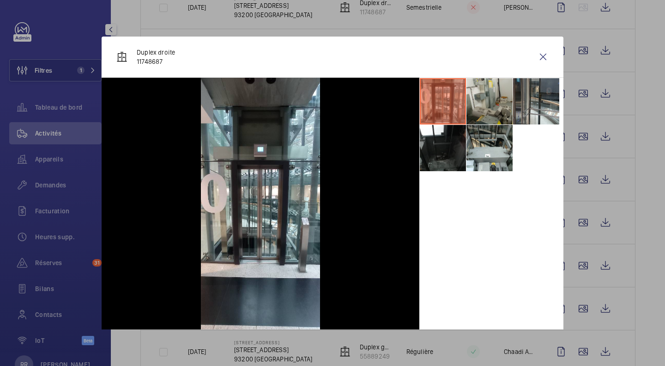
click at [487, 102] on li at bounding box center [490, 101] width 46 height 46
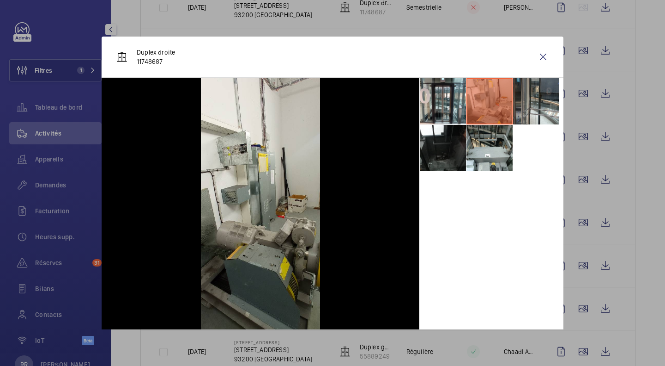
click at [520, 103] on li at bounding box center [536, 101] width 46 height 46
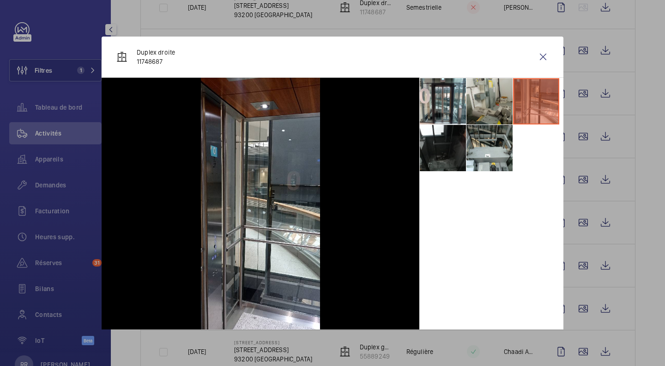
click at [536, 56] on wm-front-icon-button at bounding box center [543, 57] width 22 height 22
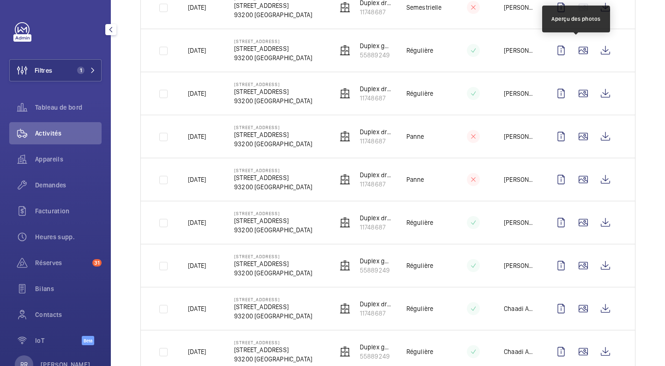
click at [580, 50] on wm-front-icon-button at bounding box center [584, 50] width 22 height 22
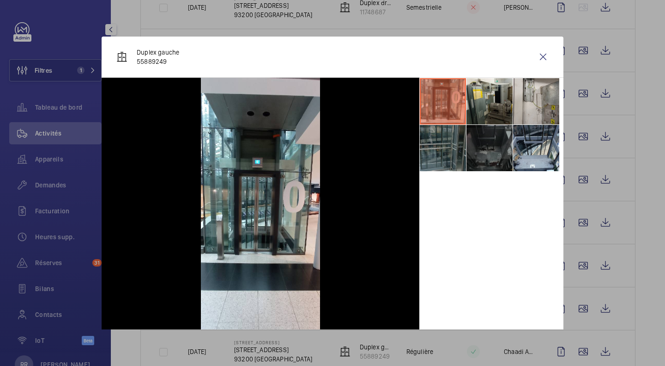
drag, startPoint x: 661, startPoint y: 209, endPoint x: 652, endPoint y: 224, distance: 17.4
click at [652, 224] on div at bounding box center [332, 183] width 665 height 366
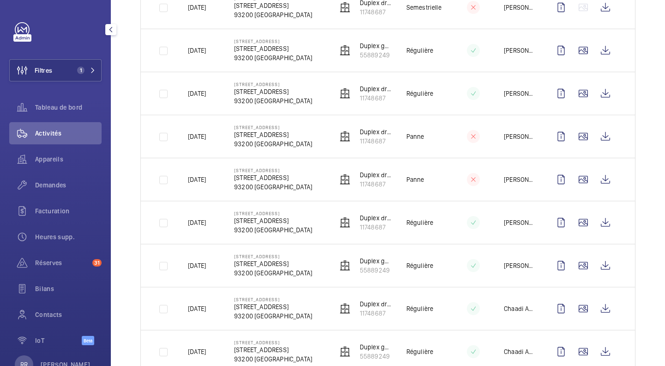
scroll to position [868, 0]
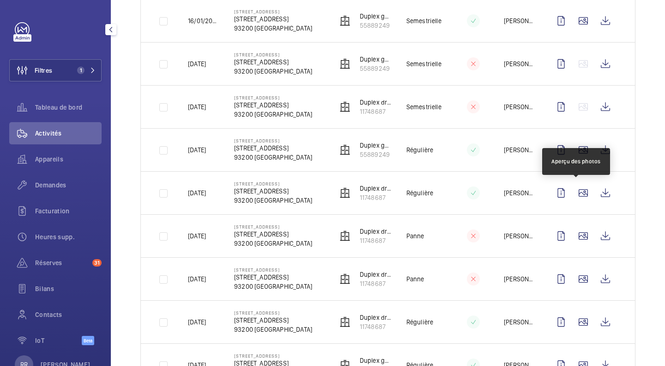
click at [573, 189] on wm-front-icon-button at bounding box center [584, 193] width 22 height 22
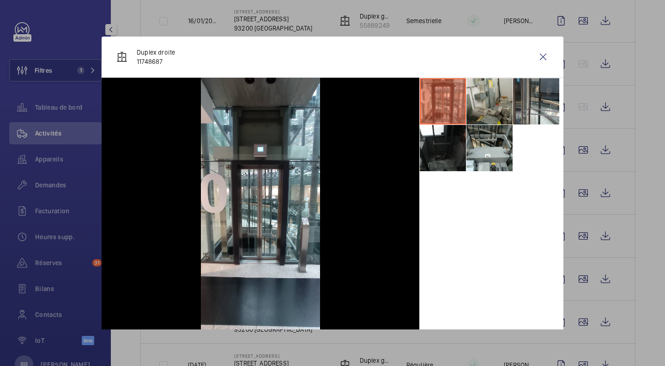
click at [574, 148] on div at bounding box center [332, 183] width 665 height 366
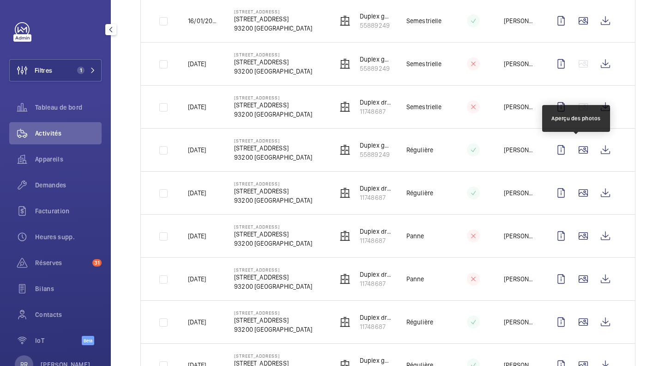
click at [574, 148] on wm-front-icon-button at bounding box center [584, 150] width 22 height 22
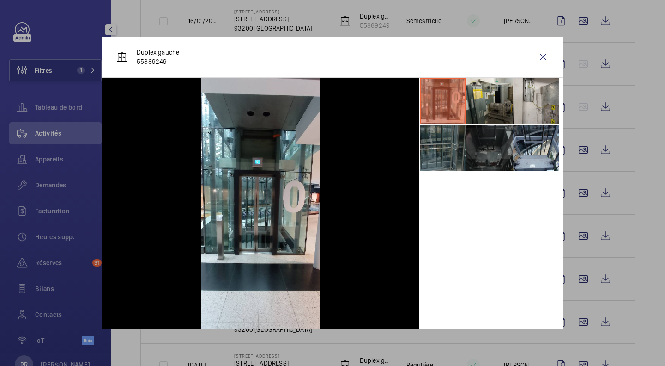
click at [483, 109] on li at bounding box center [490, 101] width 46 height 46
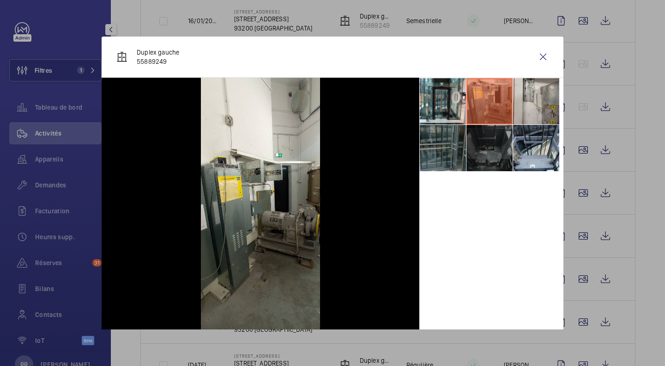
click at [483, 143] on li at bounding box center [490, 148] width 46 height 46
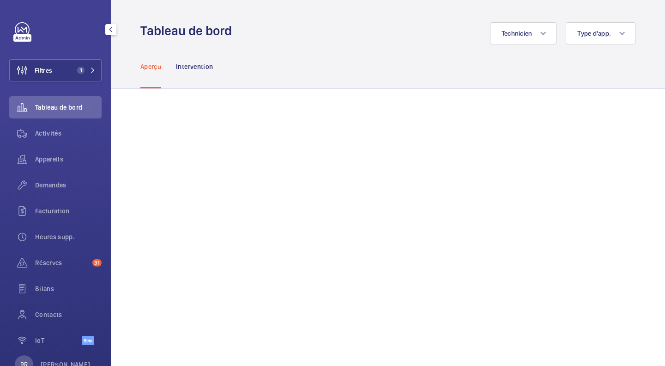
click at [46, 136] on span "Activités" at bounding box center [68, 132] width 67 height 9
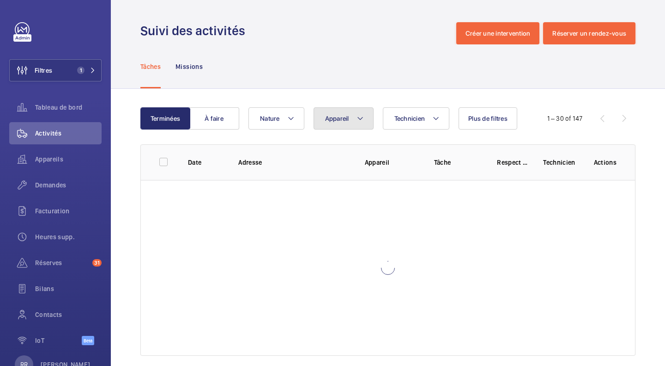
click at [341, 124] on button "Appareil" at bounding box center [344, 118] width 60 height 22
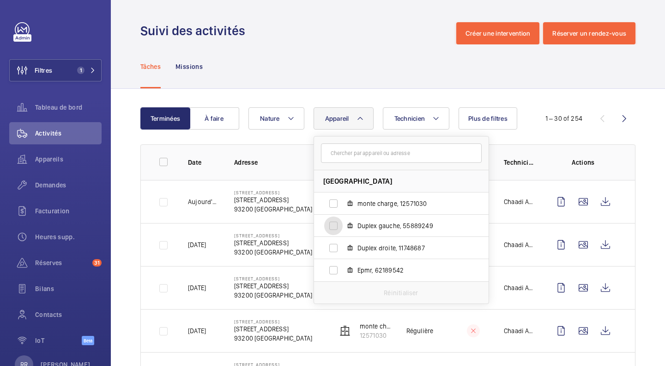
drag, startPoint x: 334, startPoint y: 222, endPoint x: 331, endPoint y: 248, distance: 26.5
click at [331, 248] on ul "[GEOGRAPHIC_DATA] charge, 12571030 Duplex gauche, 55889249 Duplex droite, 11748…" at bounding box center [401, 225] width 175 height 111
click at [331, 248] on input "Duplex droite, 11748687" at bounding box center [333, 247] width 18 height 18
checkbox input "true"
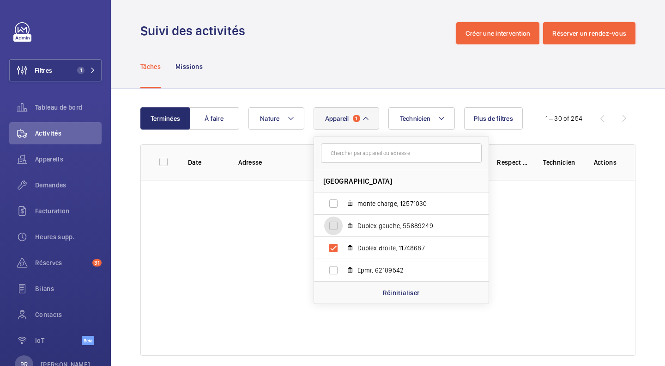
click at [333, 226] on input "Duplex gauche, 55889249" at bounding box center [333, 225] width 18 height 18
checkbox input "true"
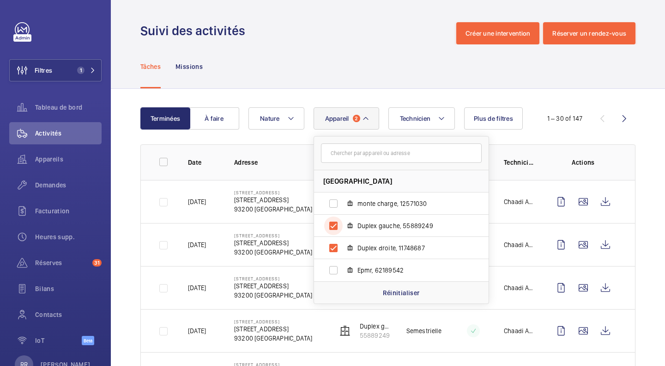
scroll to position [320, 0]
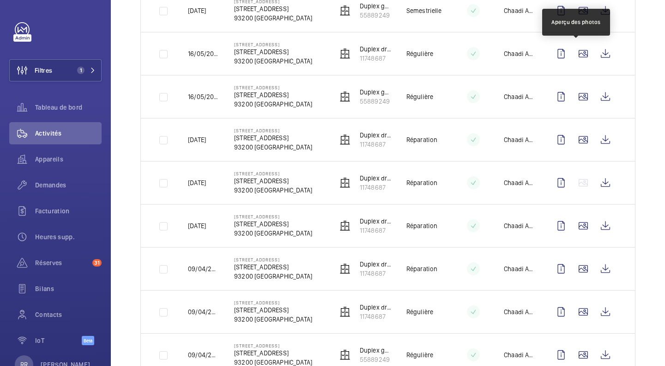
click at [576, 50] on wm-front-icon-button at bounding box center [584, 54] width 22 height 22
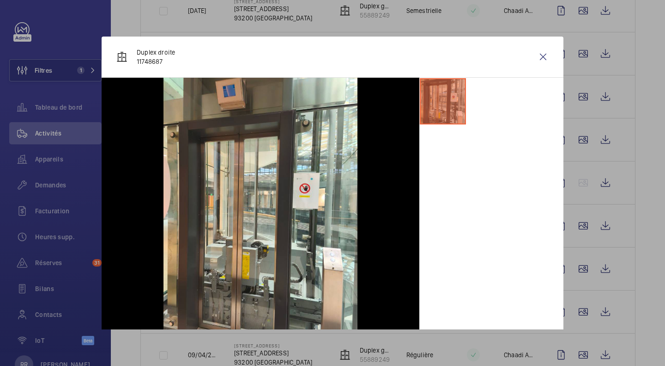
click at [538, 61] on wm-front-icon-button at bounding box center [543, 57] width 22 height 22
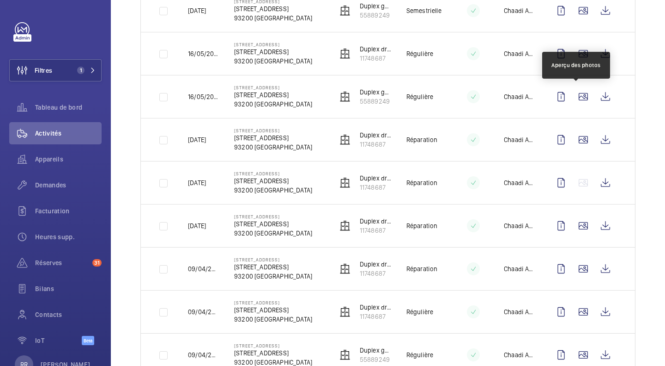
click at [577, 98] on wm-front-icon-button at bounding box center [584, 96] width 22 height 22
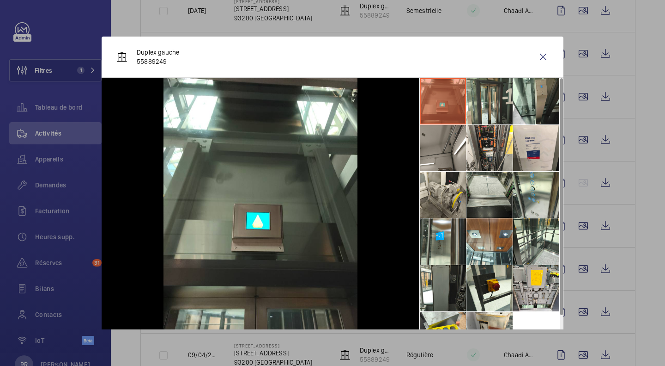
click at [489, 92] on li at bounding box center [490, 101] width 46 height 46
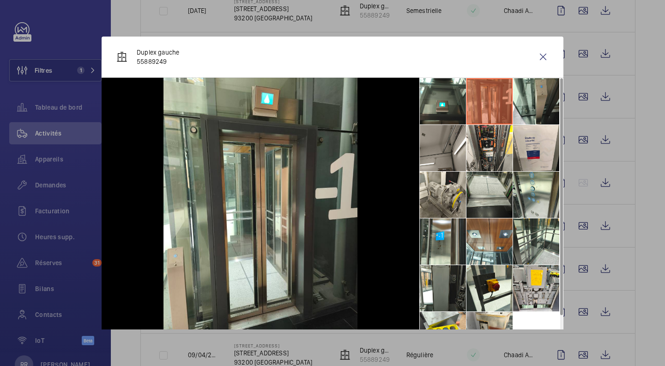
click at [576, 140] on div at bounding box center [332, 183] width 665 height 366
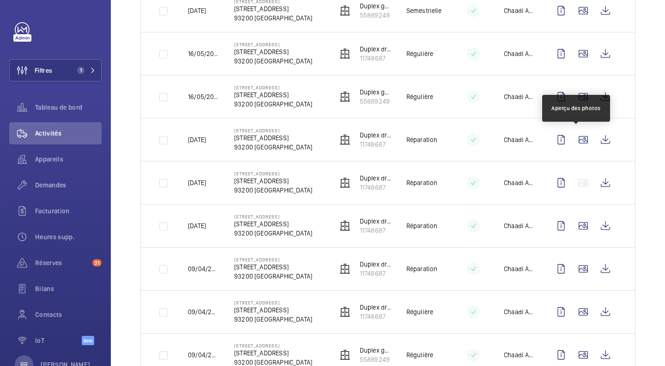
click at [576, 140] on wm-front-icon-button at bounding box center [584, 139] width 22 height 22
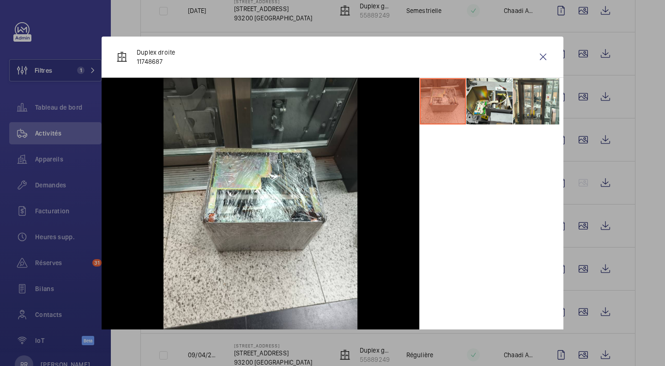
click at [579, 234] on div at bounding box center [332, 183] width 665 height 366
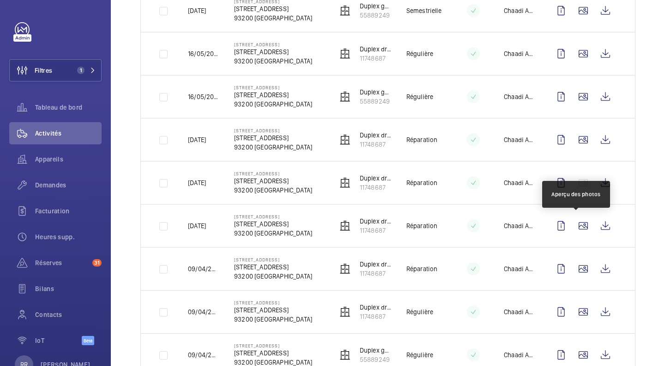
click at [578, 228] on wm-front-icon-button at bounding box center [584, 225] width 22 height 22
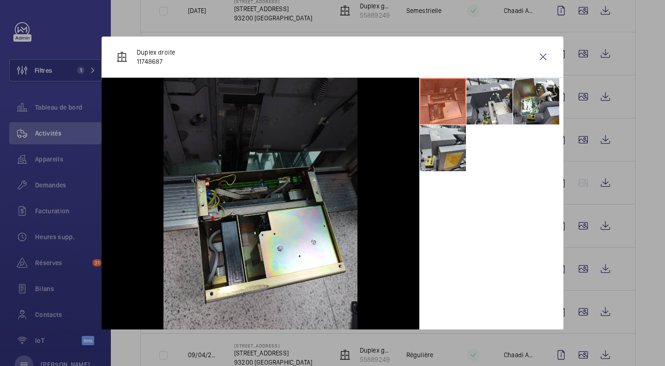
click at [576, 268] on div at bounding box center [332, 183] width 665 height 366
click at [576, 268] on wm-front-icon-button at bounding box center [584, 268] width 22 height 22
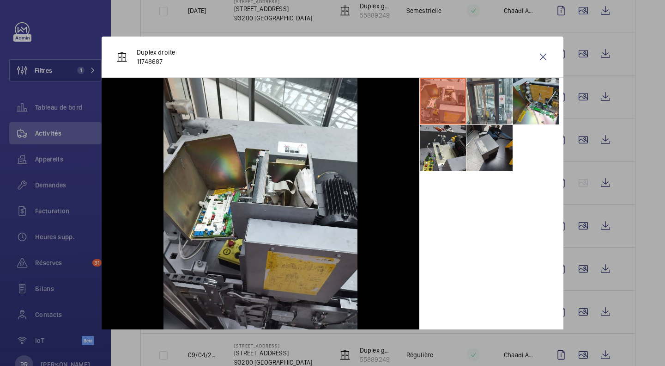
click at [577, 309] on div at bounding box center [332, 183] width 665 height 366
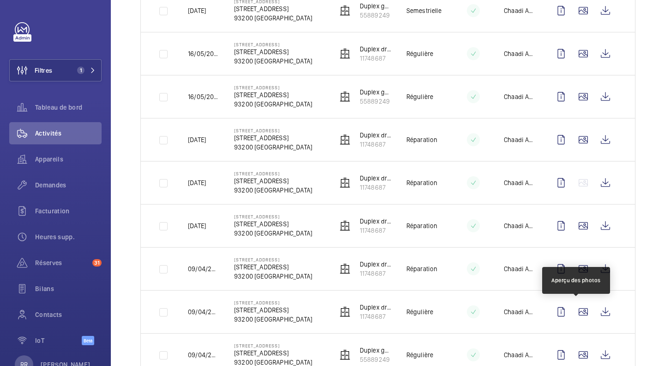
click at [577, 309] on wm-front-icon-button at bounding box center [584, 311] width 22 height 22
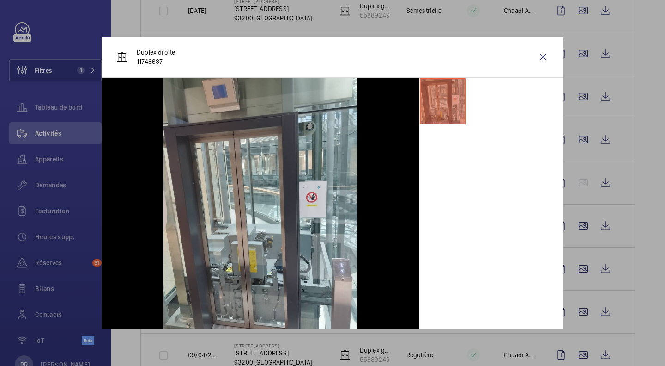
click at [640, 254] on div at bounding box center [332, 183] width 665 height 366
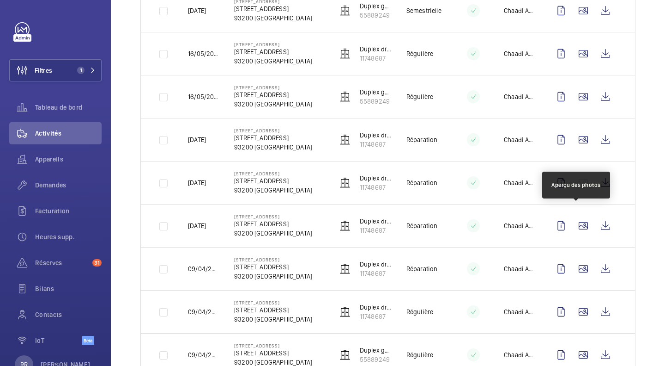
click at [577, 343] on wm-front-icon-button at bounding box center [584, 354] width 22 height 22
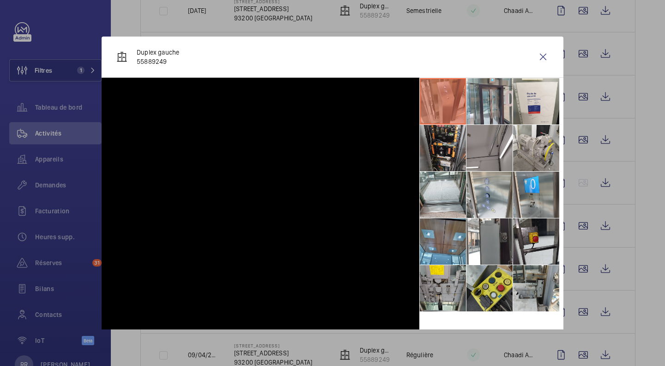
scroll to position [458, 0]
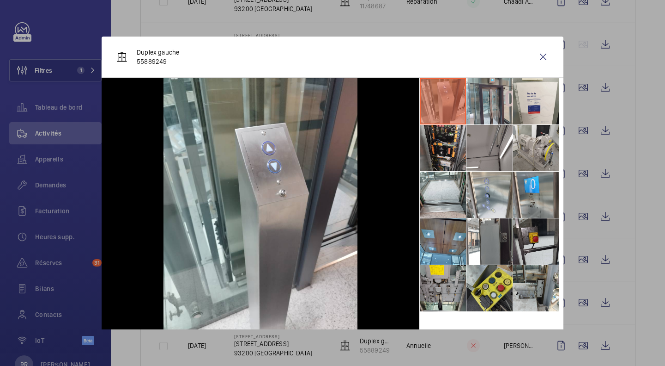
click at [575, 302] on div at bounding box center [332, 183] width 665 height 366
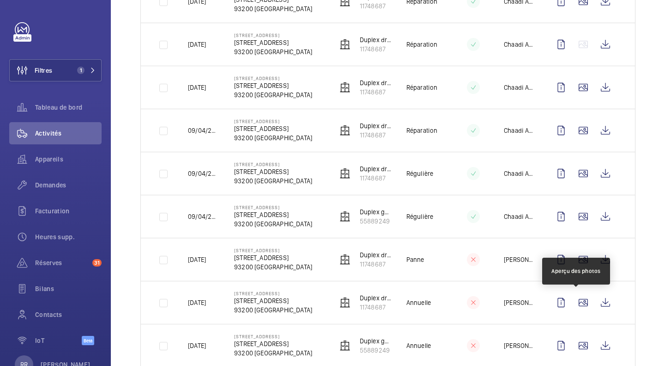
click at [575, 302] on wm-front-icon-button at bounding box center [584, 302] width 22 height 22
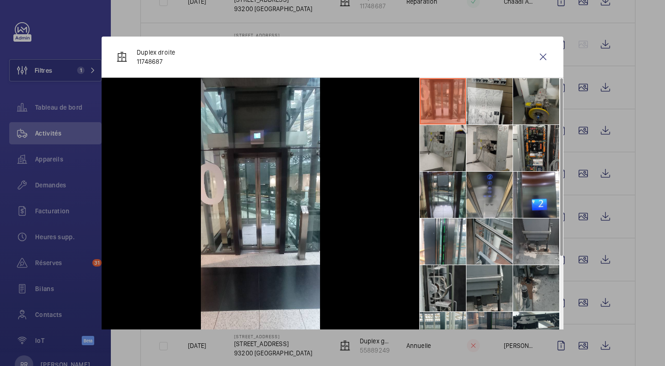
click at [642, 294] on div at bounding box center [332, 183] width 665 height 366
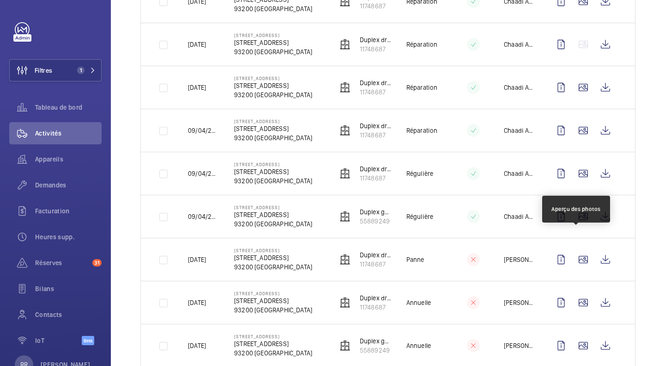
scroll to position [606, 0]
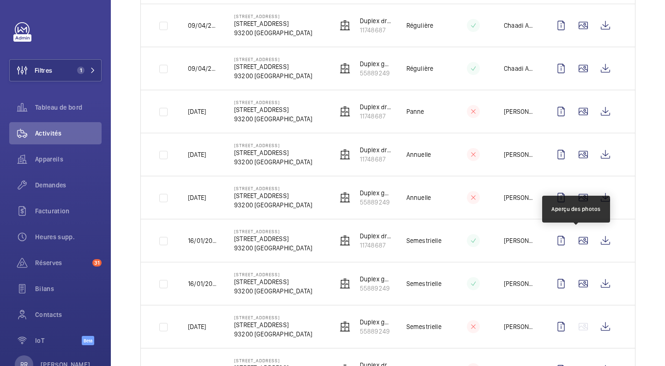
click at [578, 243] on wm-front-icon-button at bounding box center [584, 240] width 22 height 22
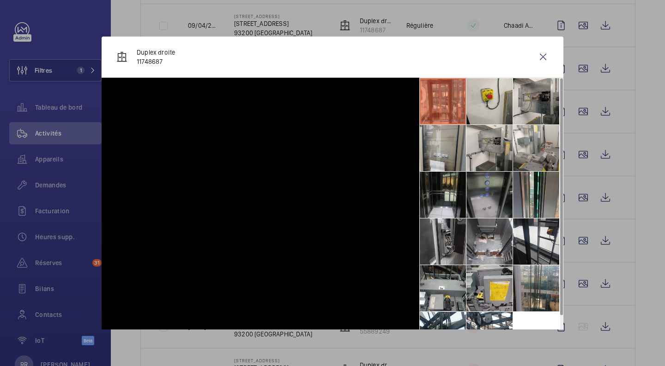
click at [578, 243] on div at bounding box center [332, 183] width 665 height 366
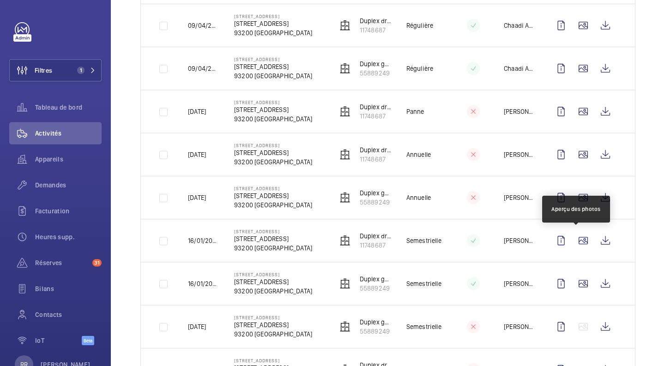
click at [578, 243] on wm-front-icon-button at bounding box center [584, 240] width 22 height 22
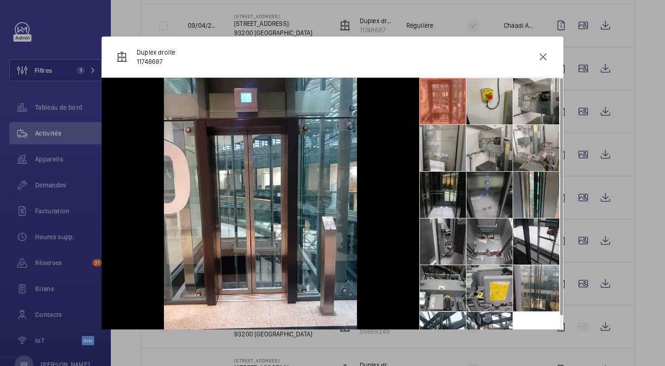
click at [575, 280] on div at bounding box center [332, 183] width 665 height 366
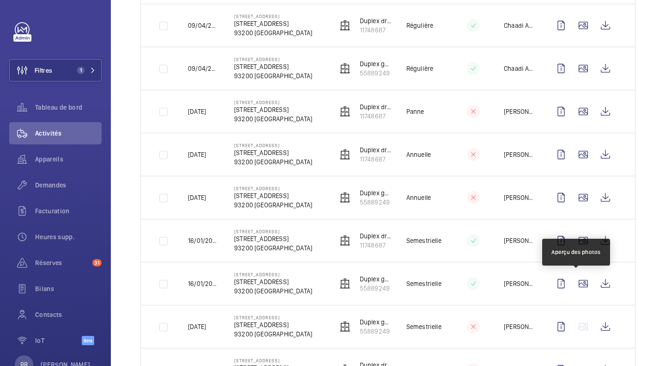
click at [575, 280] on wm-front-icon-button at bounding box center [584, 283] width 22 height 22
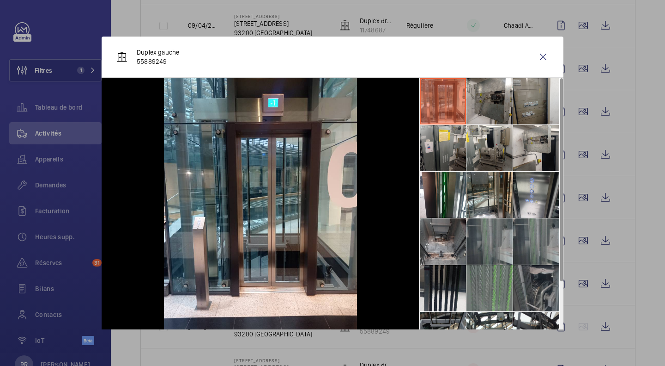
click at [484, 147] on li at bounding box center [490, 148] width 46 height 46
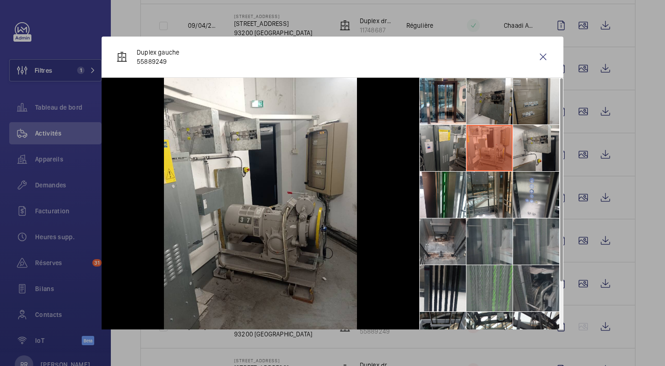
scroll to position [68, 0]
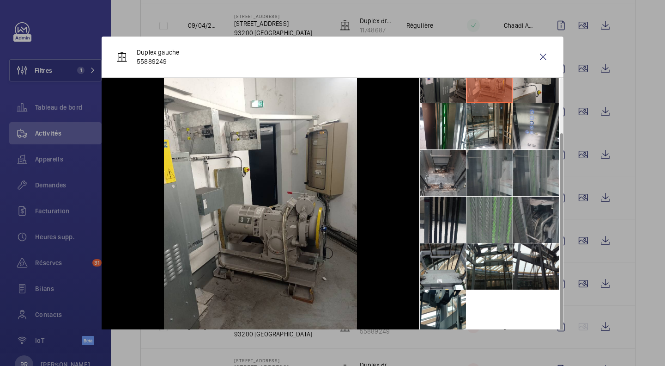
click at [535, 227] on li at bounding box center [536, 219] width 46 height 46
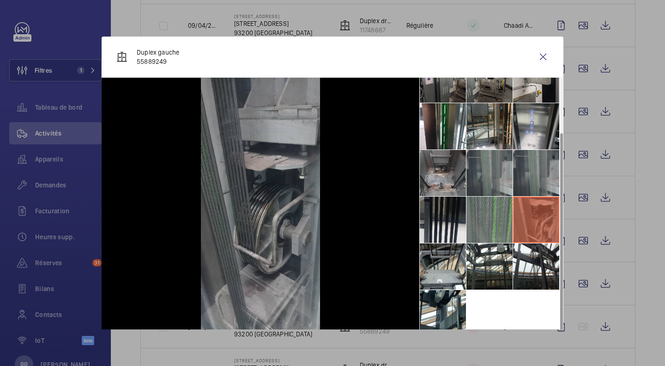
click at [427, 316] on li at bounding box center [443, 313] width 46 height 46
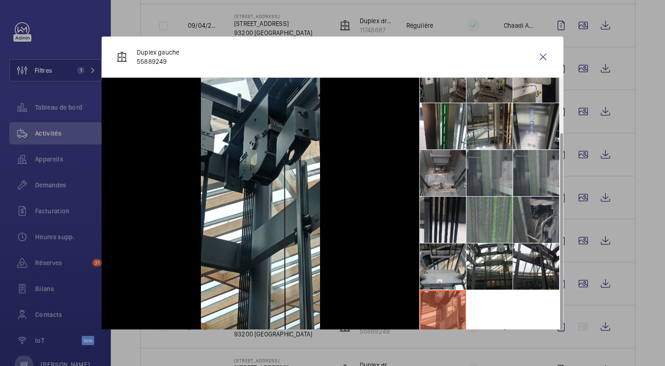
click at [483, 273] on li at bounding box center [490, 266] width 46 height 46
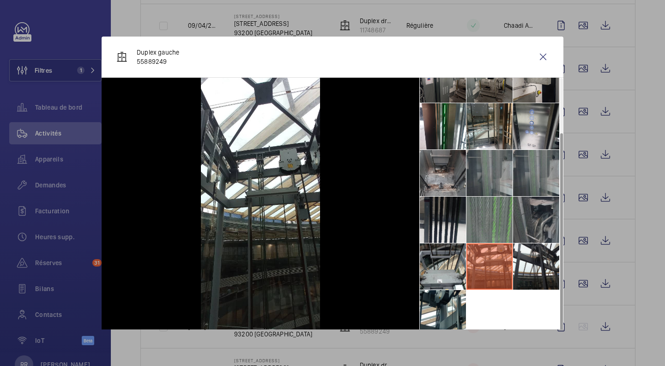
scroll to position [7, 0]
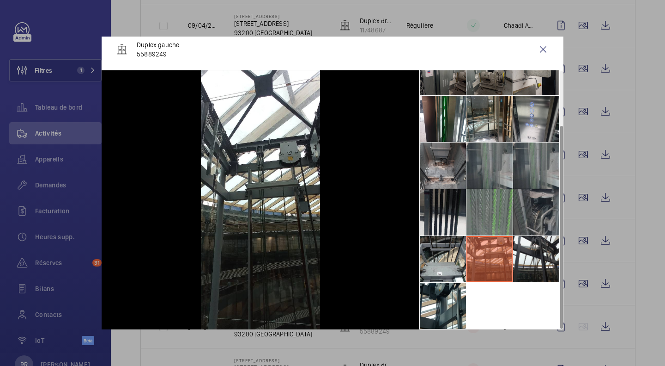
click at [525, 199] on li at bounding box center [536, 212] width 46 height 46
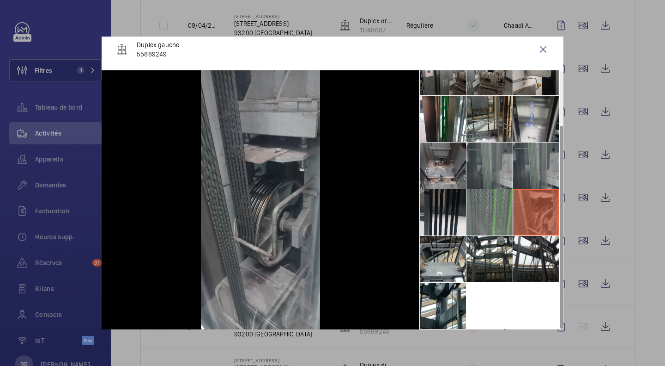
click at [467, 131] on li at bounding box center [490, 119] width 46 height 46
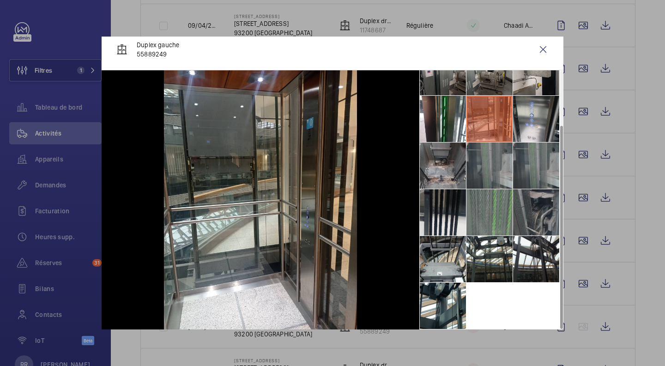
click at [433, 86] on li at bounding box center [443, 72] width 46 height 46
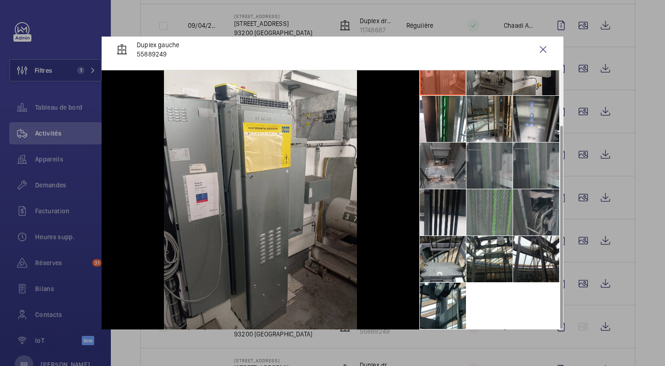
click at [443, 166] on li at bounding box center [443, 165] width 46 height 46
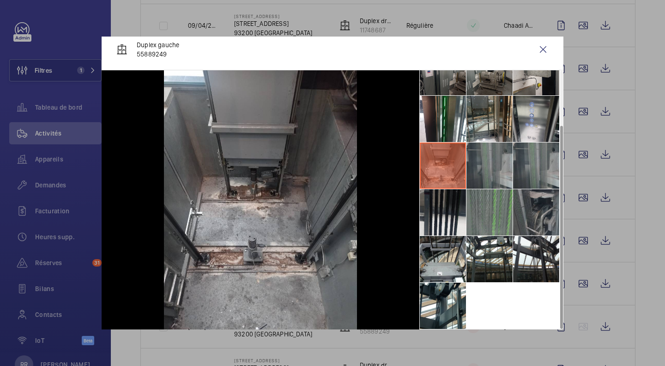
click at [442, 109] on li at bounding box center [443, 119] width 46 height 46
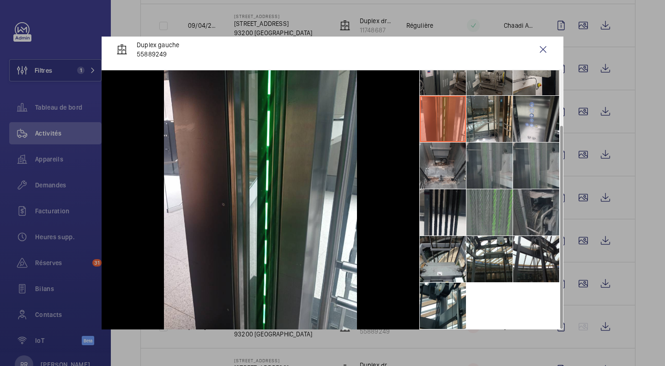
click at [440, 88] on li at bounding box center [443, 72] width 46 height 46
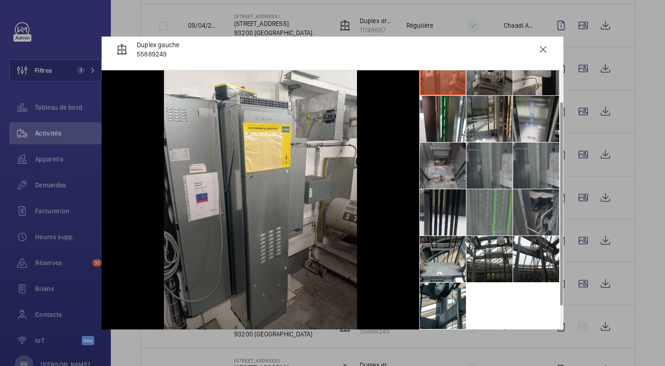
scroll to position [0, 0]
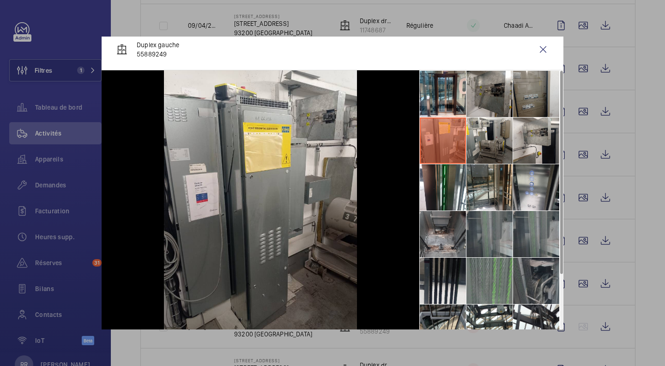
click at [473, 151] on li at bounding box center [490, 140] width 46 height 46
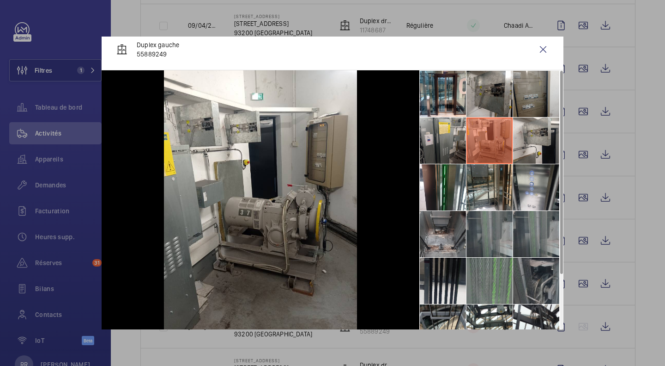
click at [489, 287] on li at bounding box center [490, 280] width 46 height 46
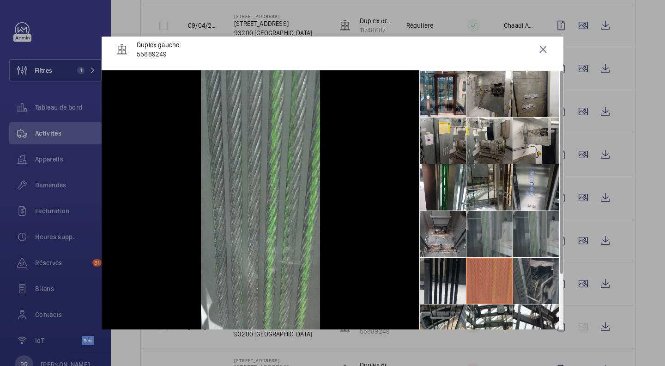
click at [430, 140] on li at bounding box center [443, 140] width 46 height 46
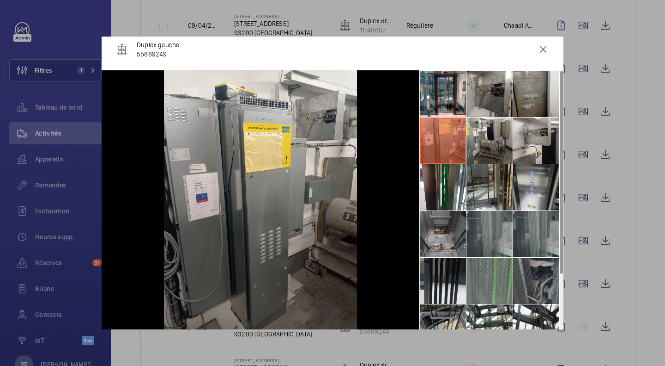
click at [535, 51] on wm-front-icon-button at bounding box center [543, 49] width 22 height 22
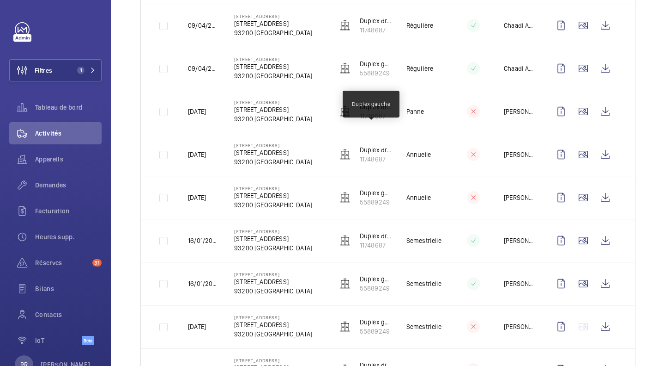
scroll to position [197, 0]
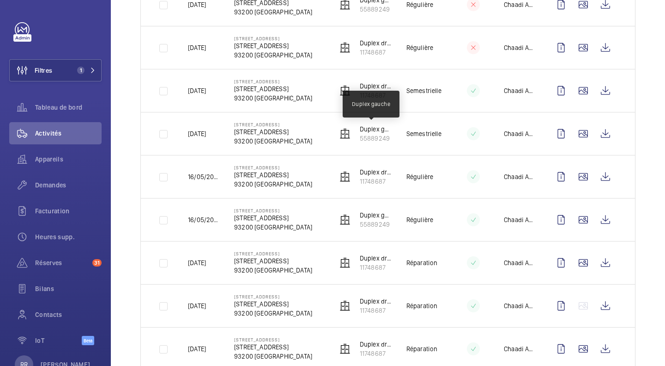
click at [366, 132] on p "Duplex gauche" at bounding box center [376, 128] width 32 height 9
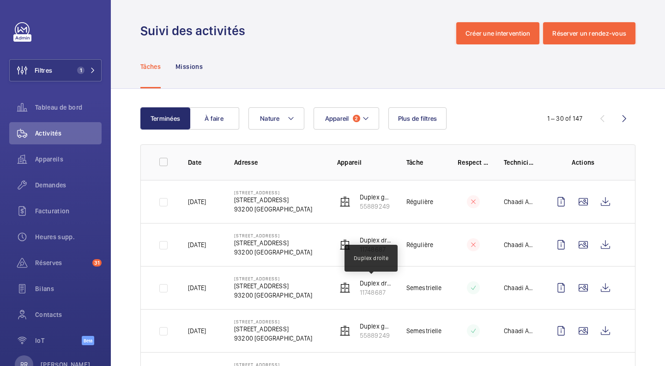
click at [366, 281] on p "Duplex droite" at bounding box center [376, 282] width 32 height 9
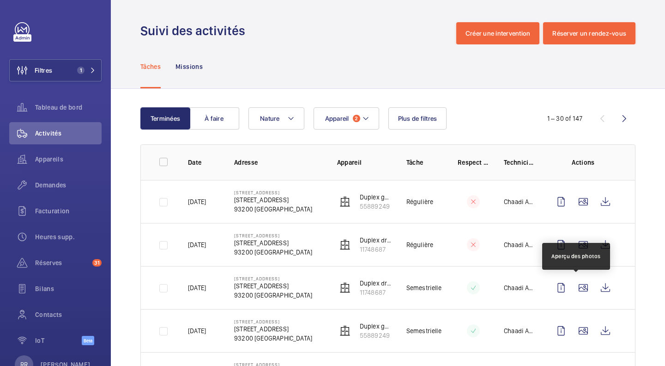
click at [576, 291] on wm-front-icon-button at bounding box center [584, 287] width 22 height 22
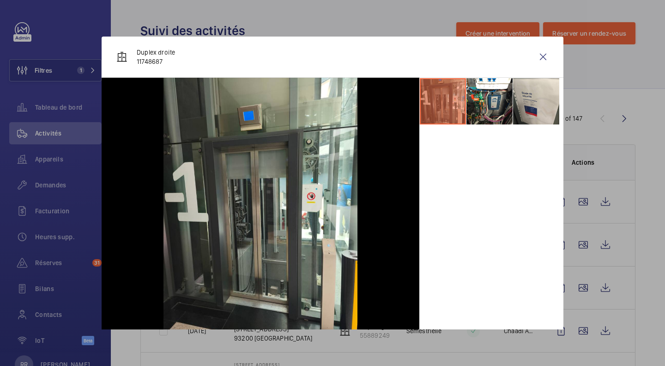
click at [422, 96] on li at bounding box center [443, 101] width 46 height 46
click at [536, 60] on wm-front-icon-button at bounding box center [543, 57] width 22 height 22
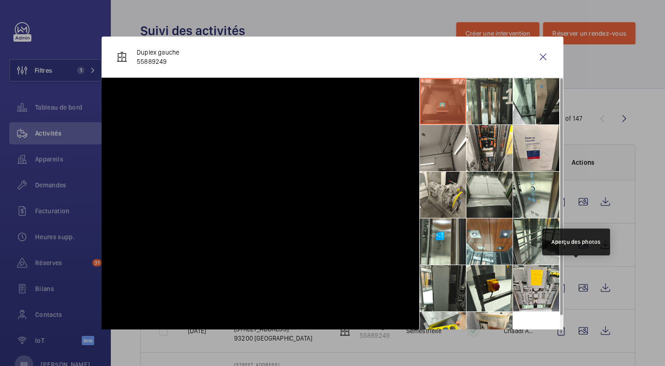
scroll to position [143, 0]
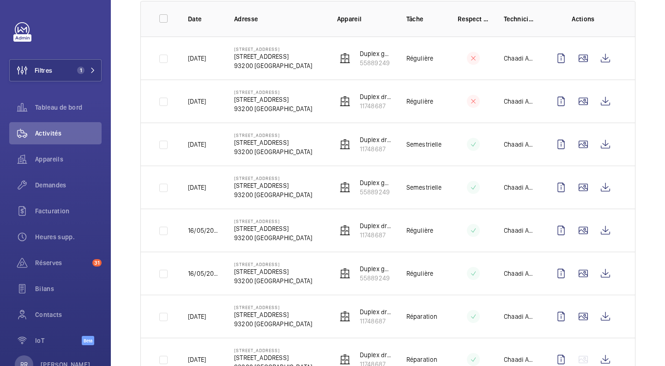
click at [573, 274] on wm-front-icon-button at bounding box center [584, 273] width 22 height 22
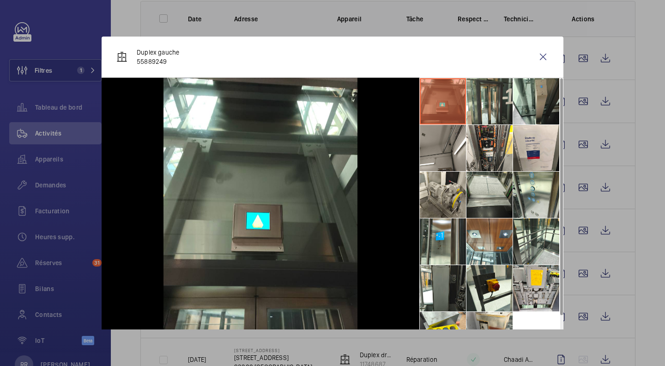
scroll to position [22, 0]
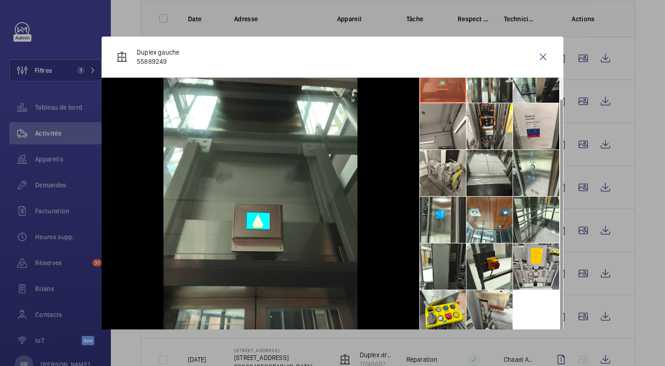
click at [639, 279] on div at bounding box center [332, 183] width 665 height 366
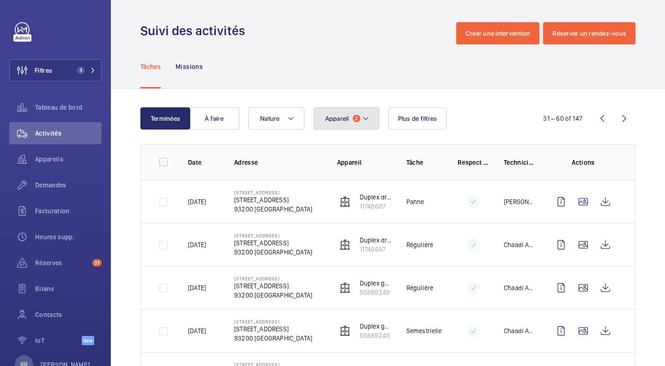
click at [366, 119] on mat-icon at bounding box center [365, 118] width 7 height 11
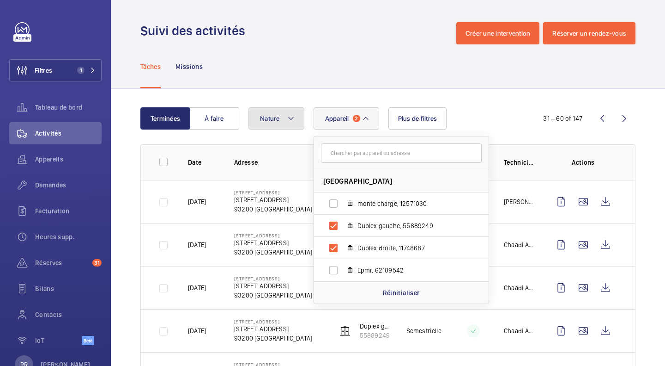
click at [291, 111] on button "Nature" at bounding box center [277, 118] width 56 height 22
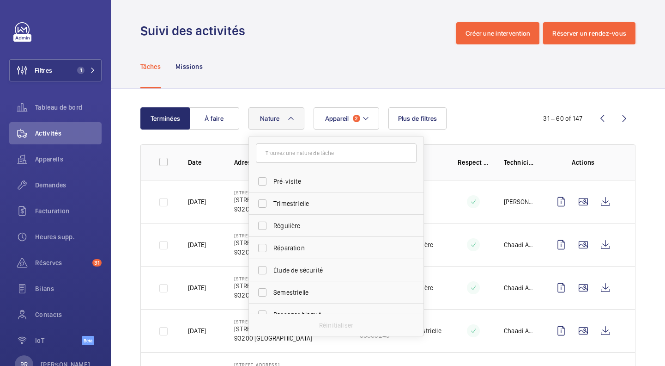
scroll to position [134, 0]
click at [263, 183] on input "Pré-visite" at bounding box center [262, 180] width 18 height 18
checkbox input "true"
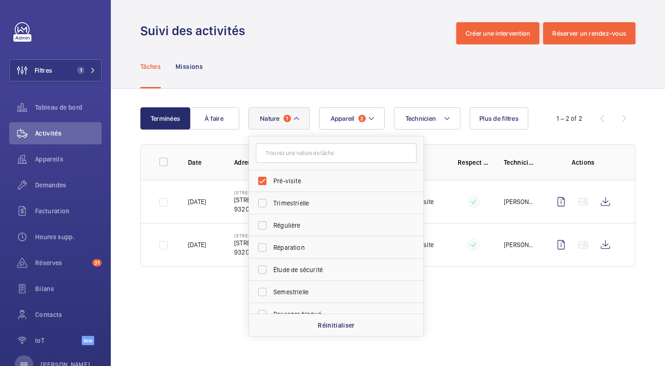
click at [634, 200] on td at bounding box center [586, 201] width 100 height 43
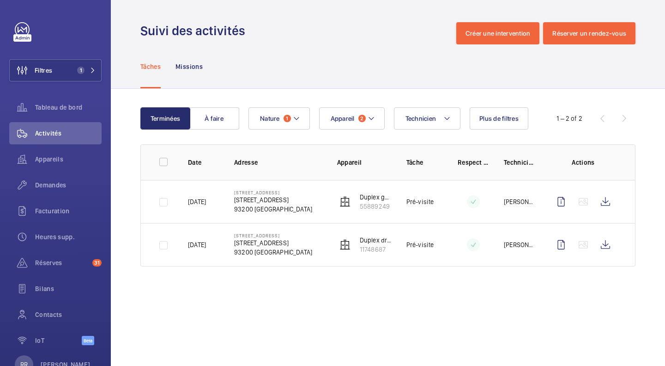
click at [613, 256] on td at bounding box center [586, 244] width 100 height 43
click at [608, 248] on wm-front-icon-button at bounding box center [606, 244] width 22 height 22
